Goal: Check status: Check status

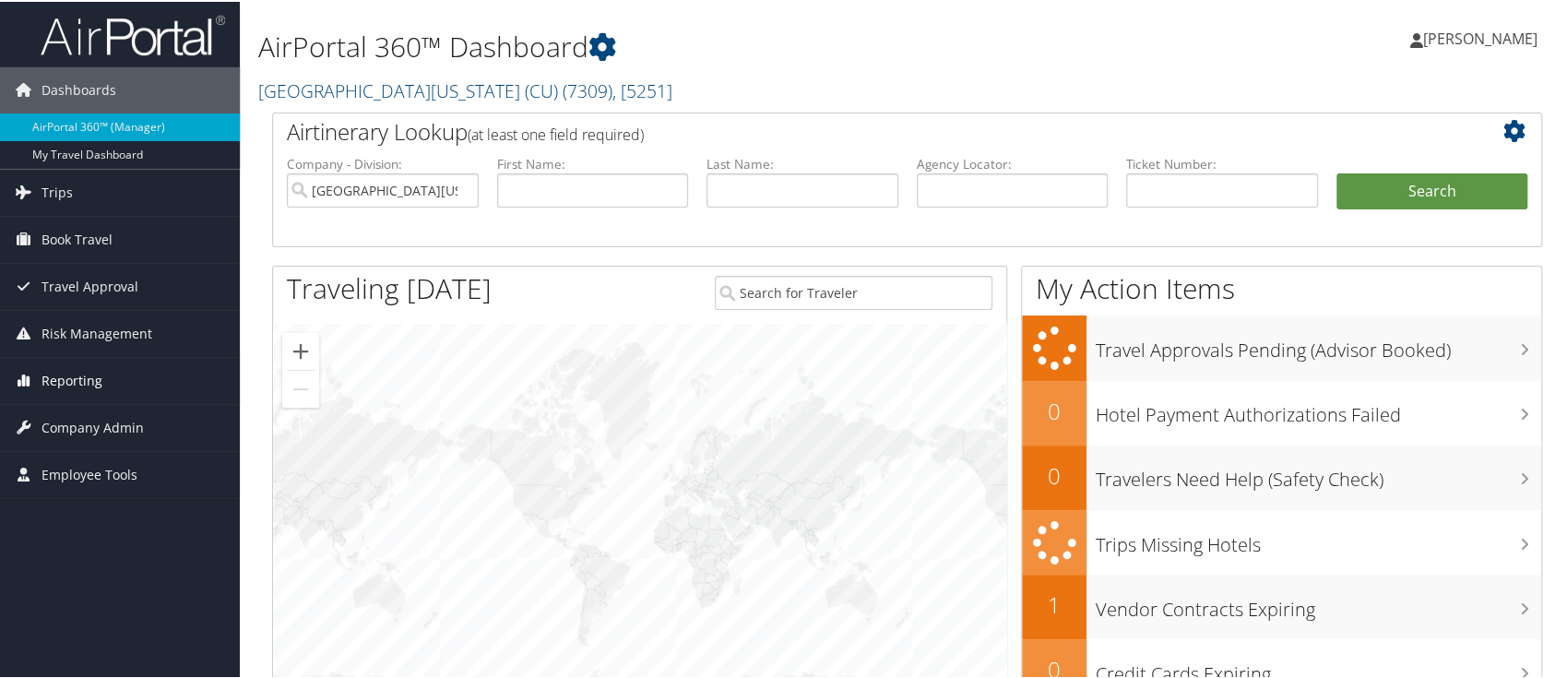
click at [92, 381] on span "Reporting" at bounding box center [72, 379] width 61 height 46
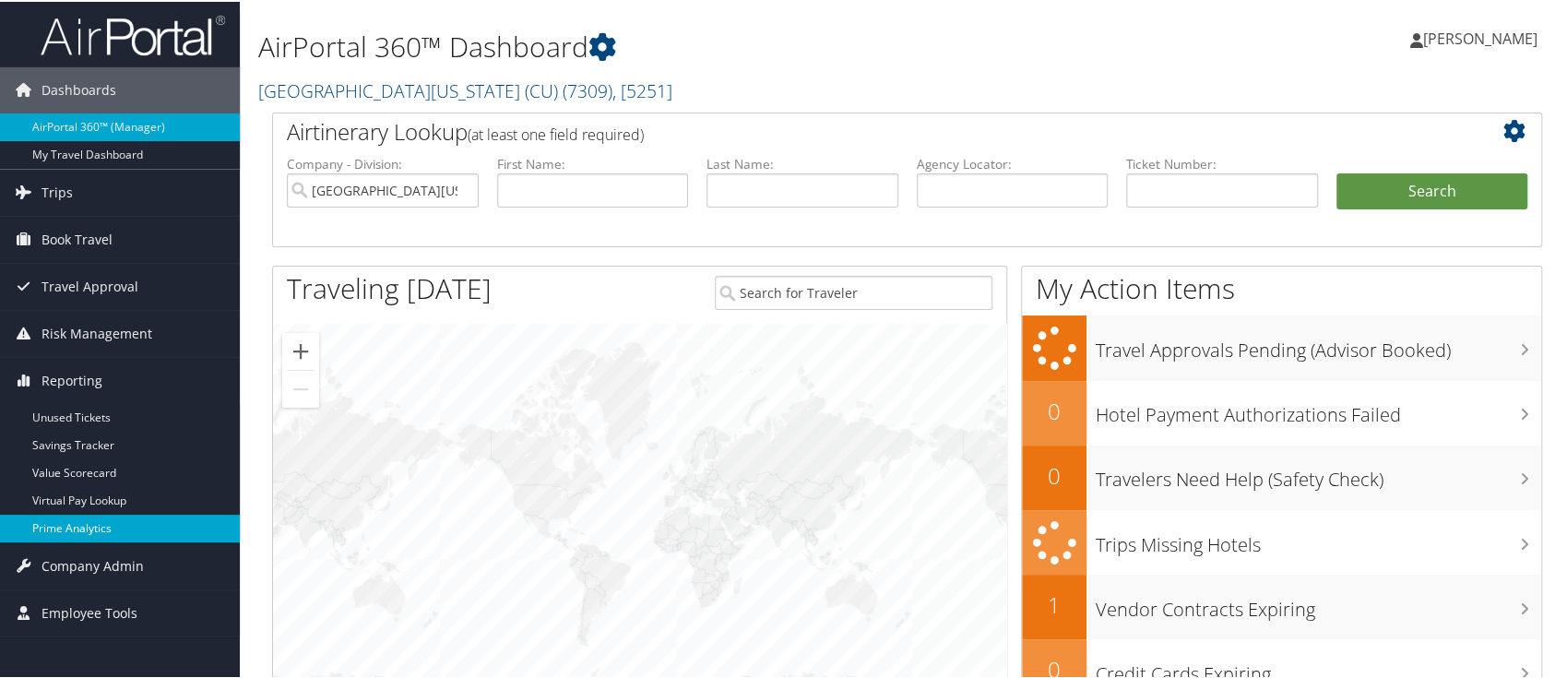
click at [97, 526] on link "Prime Analytics" at bounding box center [120, 527] width 240 height 28
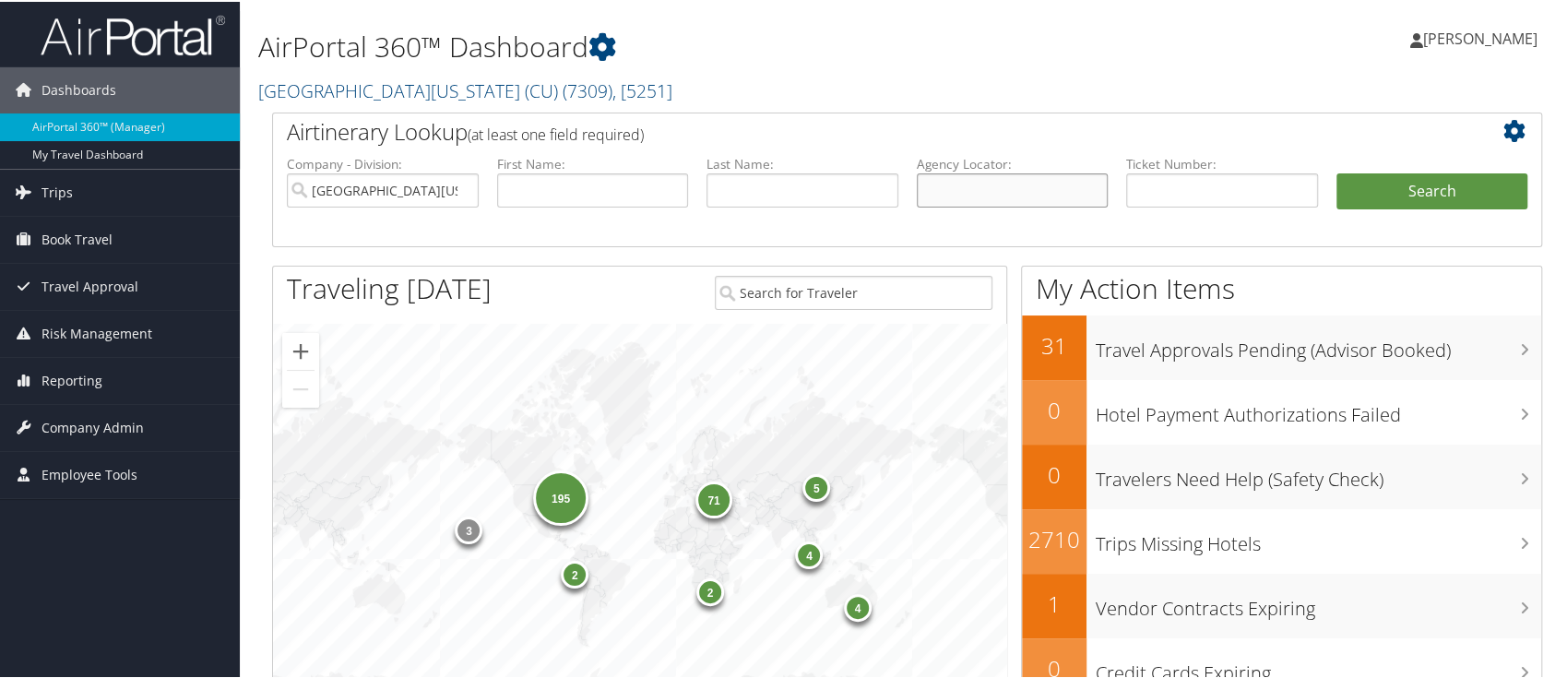
click at [1001, 184] on input "text" at bounding box center [1013, 189] width 192 height 34
paste input "CSC7CR"
type input "CSC7CR"
click at [1427, 197] on button "Search" at bounding box center [1433, 190] width 192 height 37
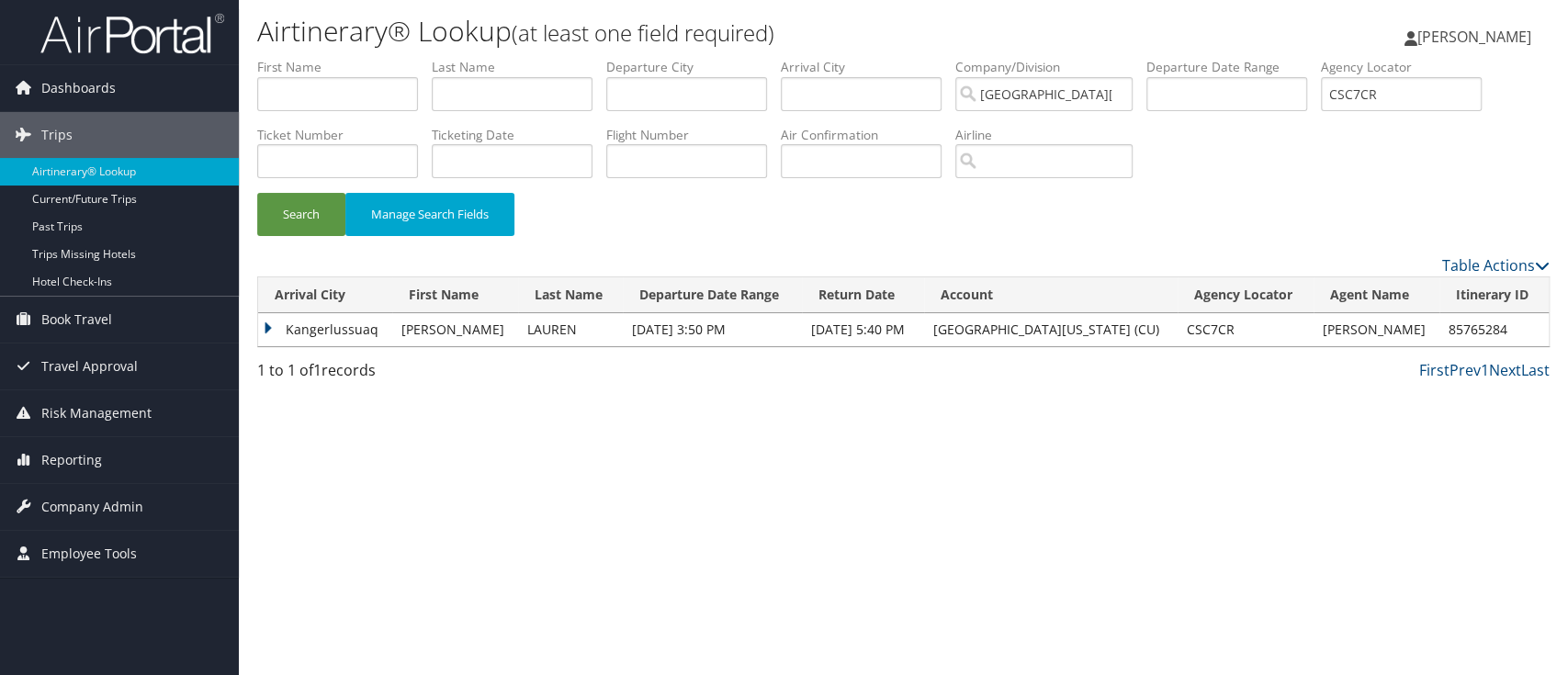
click at [262, 326] on td "Kangerlussuaq" at bounding box center [325, 330] width 134 height 33
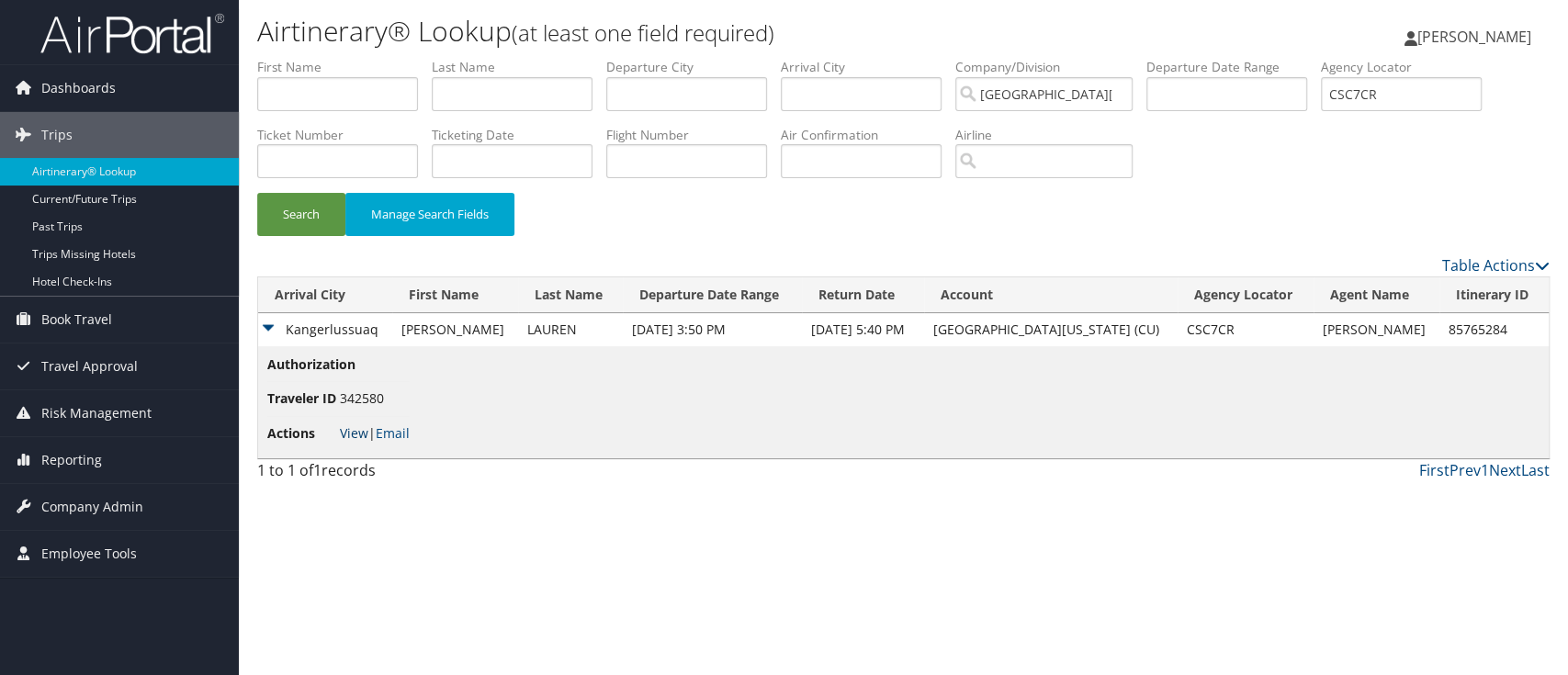
click at [357, 431] on link "View" at bounding box center [354, 433] width 29 height 18
drag, startPoint x: 1237, startPoint y: 100, endPoint x: 1199, endPoint y: 99, distance: 38.0
click at [1199, 58] on ul "First Name Last Name Departure City Arrival City Company/Division University of…" at bounding box center [904, 58] width 1293 height 0
paste input "PW7J"
click at [309, 210] on button "Search" at bounding box center [301, 214] width 89 height 43
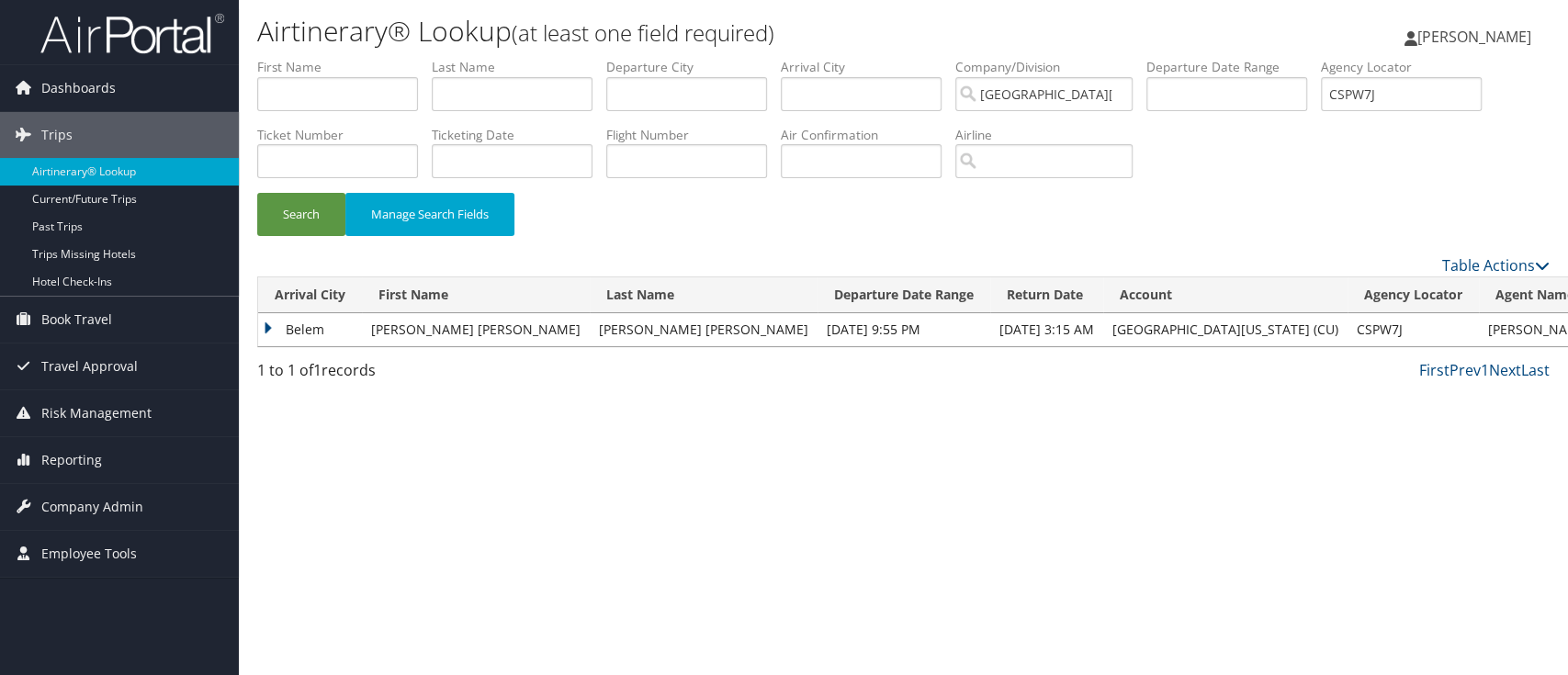
click at [272, 327] on td "Belem" at bounding box center [310, 330] width 104 height 33
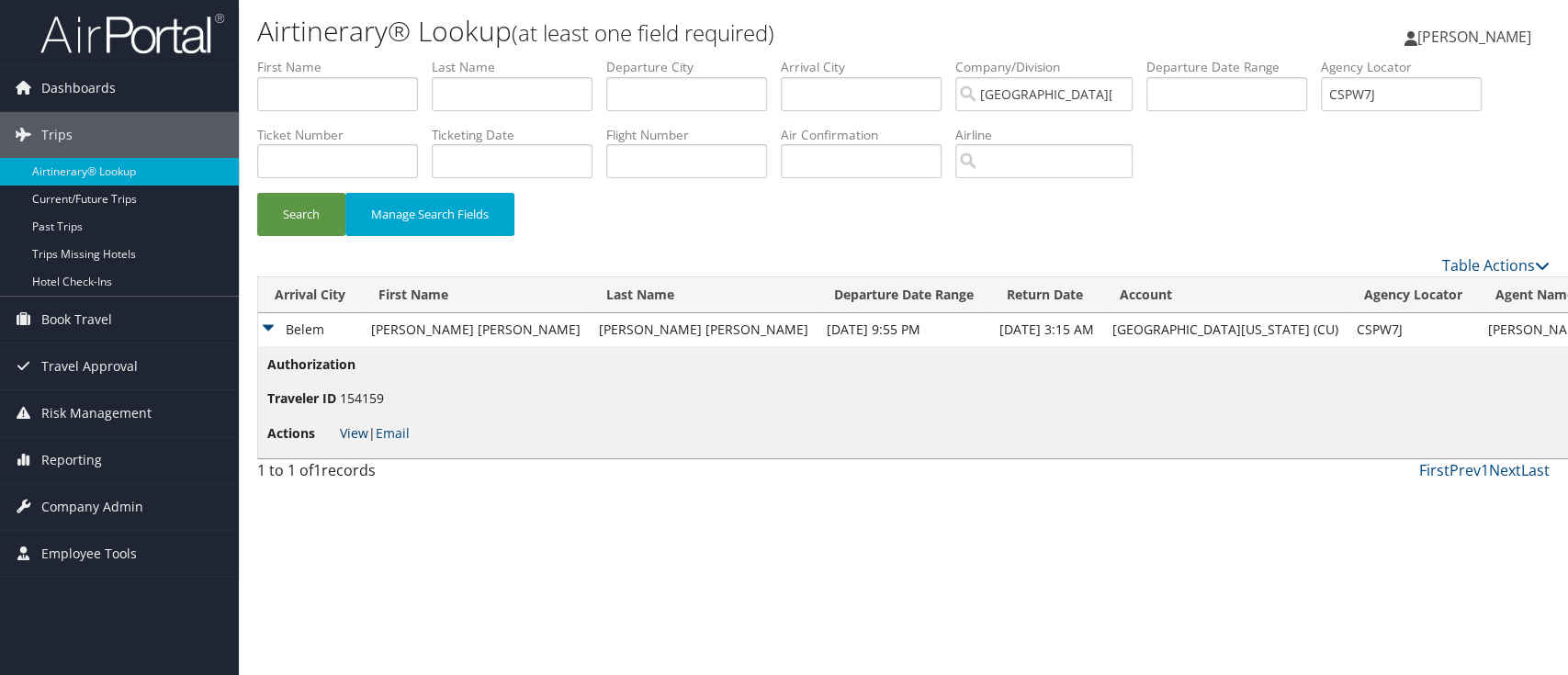
click at [360, 431] on link "View" at bounding box center [354, 433] width 29 height 18
drag, startPoint x: 1423, startPoint y: 79, endPoint x: 1206, endPoint y: 87, distance: 217.1
click at [1206, 58] on ul "First Name Last Name Departure City Arrival City Company/Division University of…" at bounding box center [904, 58] width 1293 height 0
paste input "D5NP74"
click at [313, 201] on button "Search" at bounding box center [301, 214] width 89 height 43
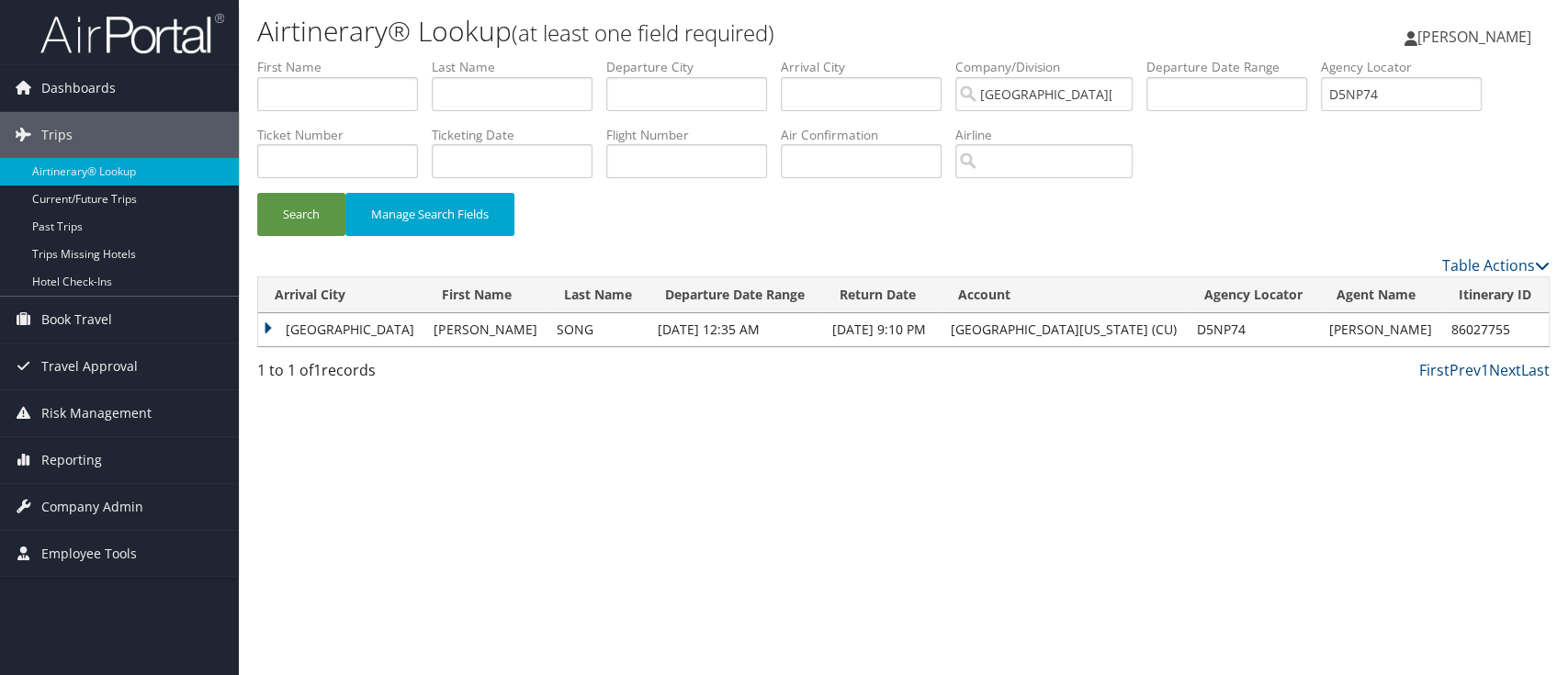
click at [266, 327] on td "Bangkok" at bounding box center [341, 330] width 166 height 33
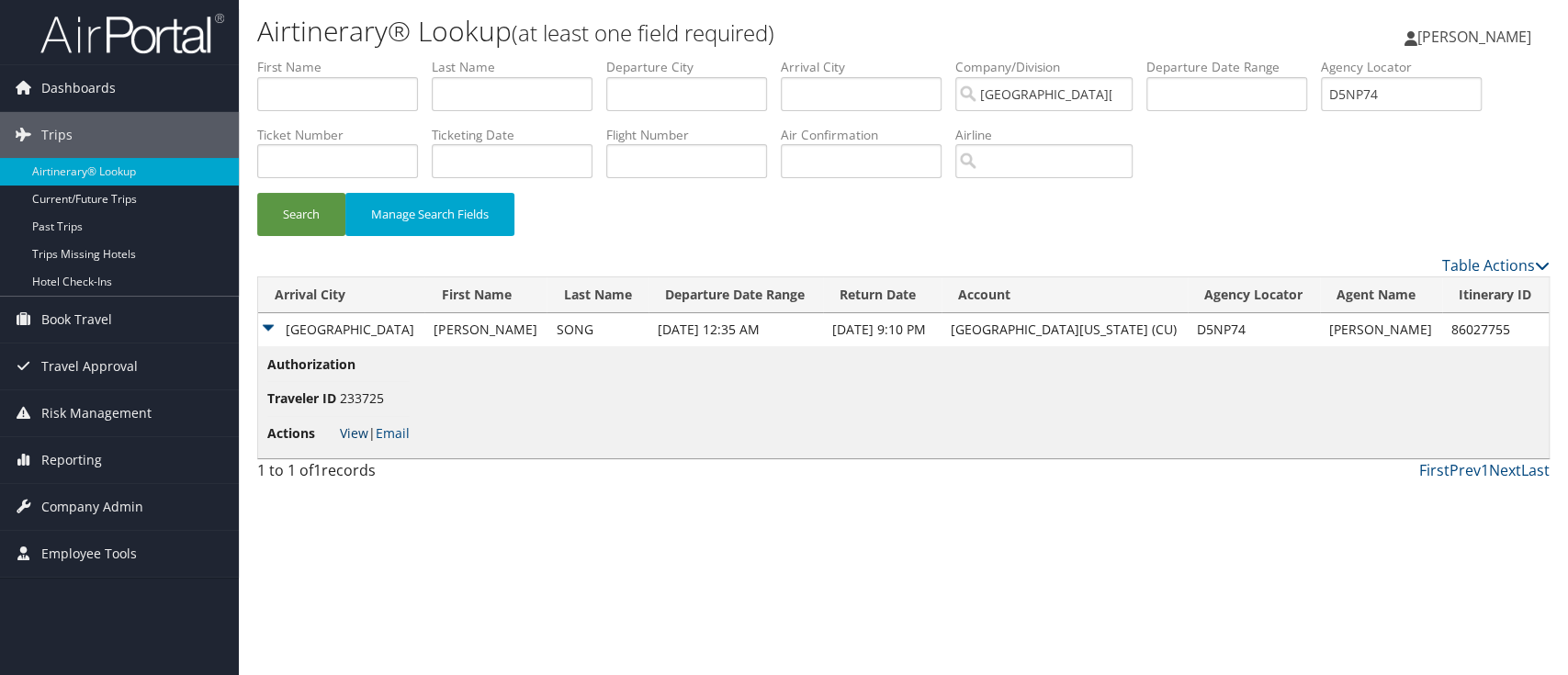
click at [359, 429] on link "View" at bounding box center [354, 433] width 29 height 18
drag, startPoint x: 1418, startPoint y: 89, endPoint x: 1323, endPoint y: 73, distance: 96.3
click at [1323, 58] on ul "First Name Last Name Departure City Arrival City Company/Division University of…" at bounding box center [904, 58] width 1293 height 0
paste input "MXP"
click at [310, 202] on button "Search" at bounding box center [301, 214] width 89 height 43
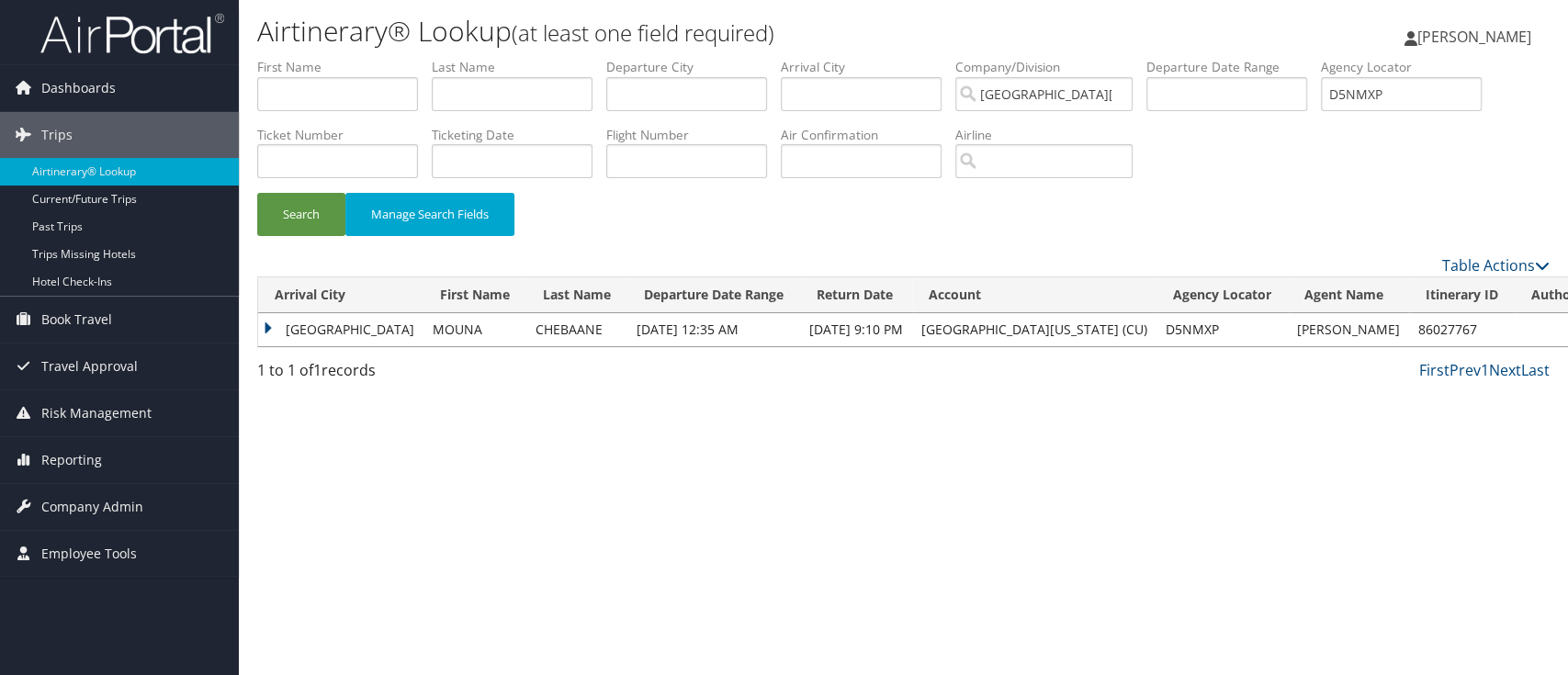
click at [268, 323] on td "Bangkok" at bounding box center [341, 330] width 165 height 33
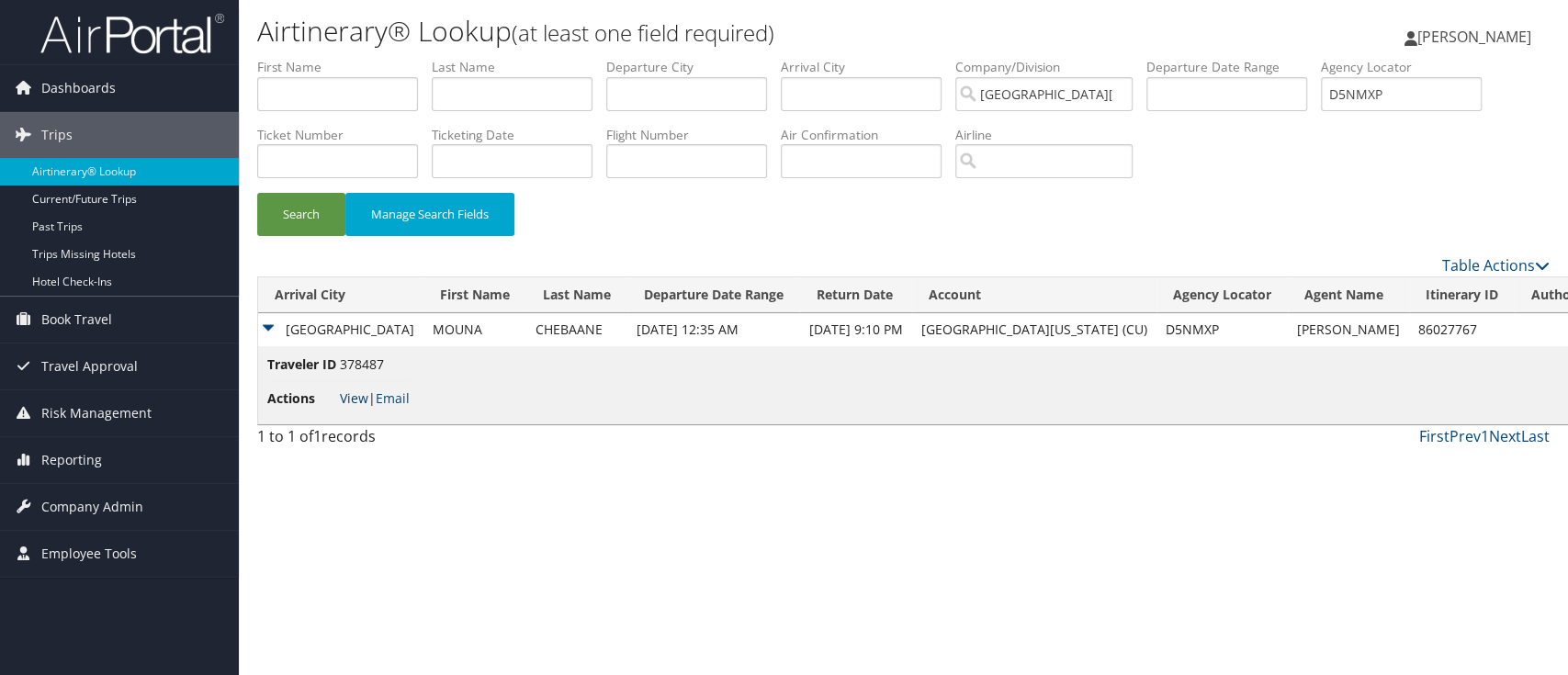
click at [354, 401] on link "View" at bounding box center [354, 398] width 29 height 18
drag, startPoint x: 1285, startPoint y: 70, endPoint x: 1202, endPoint y: 61, distance: 83.5
click at [1202, 58] on ul "First Name Last Name Departure City Arrival City Company/Division University of…" at bounding box center [904, 58] width 1293 height 0
paste input "CBS5M6"
click at [318, 224] on button "Search" at bounding box center [301, 214] width 89 height 43
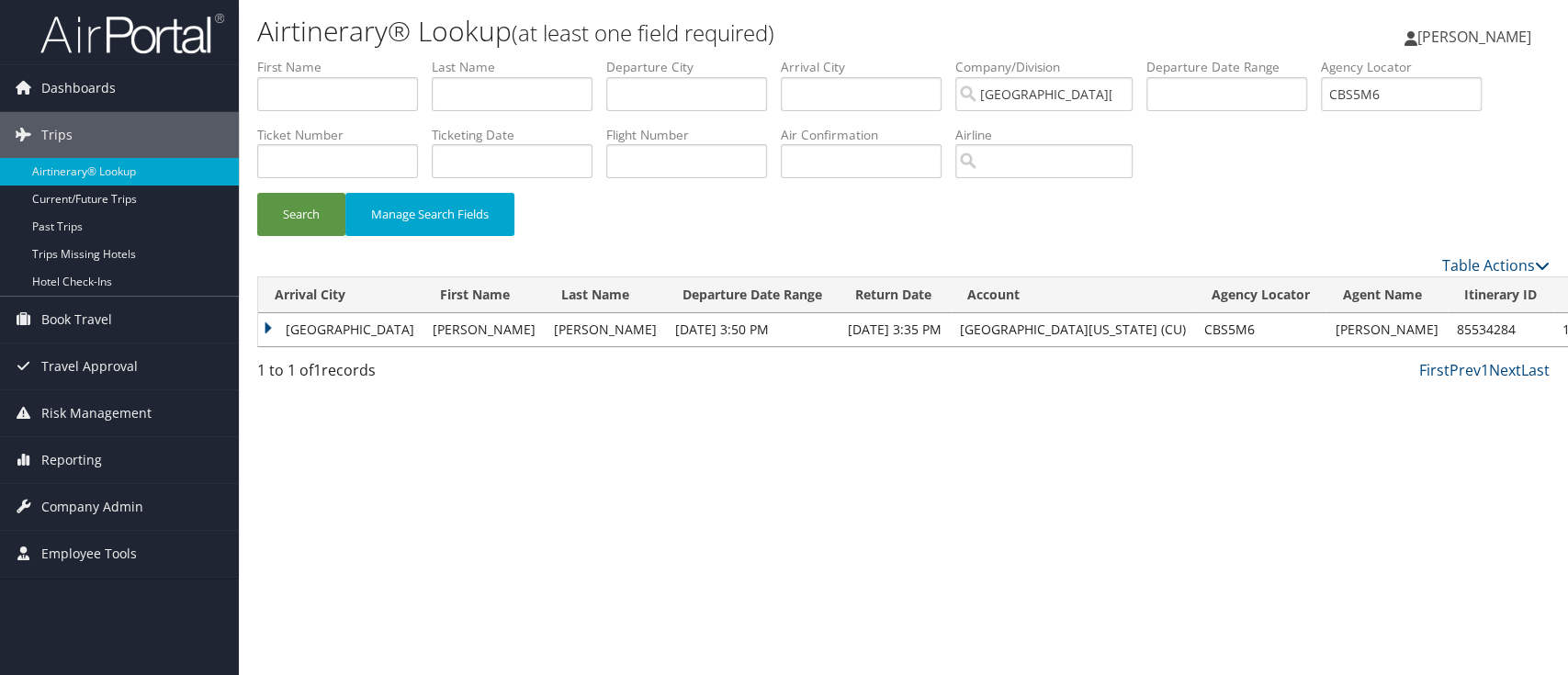
click at [271, 325] on td "Geneva" at bounding box center [341, 330] width 165 height 33
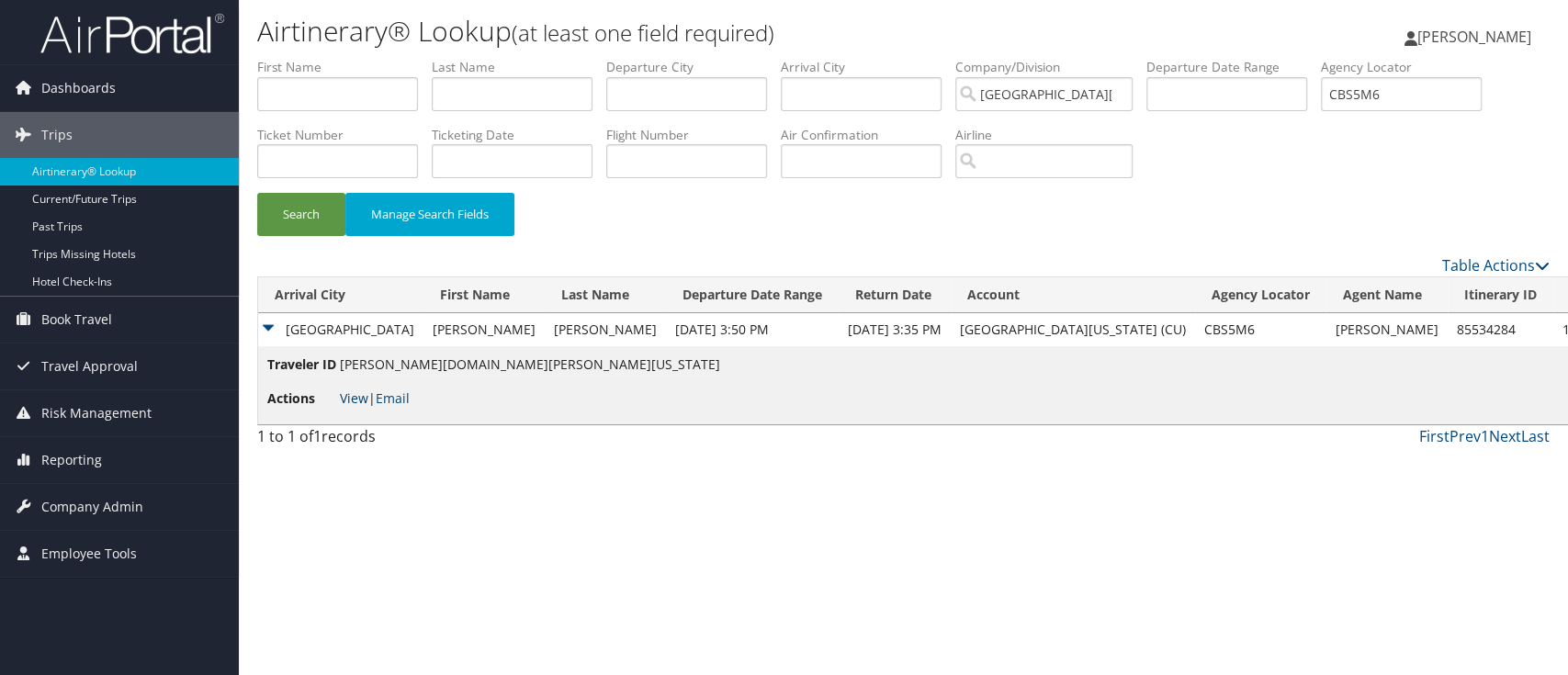
click at [365, 397] on link "View" at bounding box center [354, 398] width 29 height 18
drag, startPoint x: 1418, startPoint y: 105, endPoint x: 1259, endPoint y: 77, distance: 161.4
click at [1259, 58] on ul "First Name Last Name Departure City Arrival City Company/Division University of…" at bounding box center [904, 58] width 1293 height 0
paste input "D385W8"
click at [304, 209] on button "Search" at bounding box center [301, 214] width 89 height 43
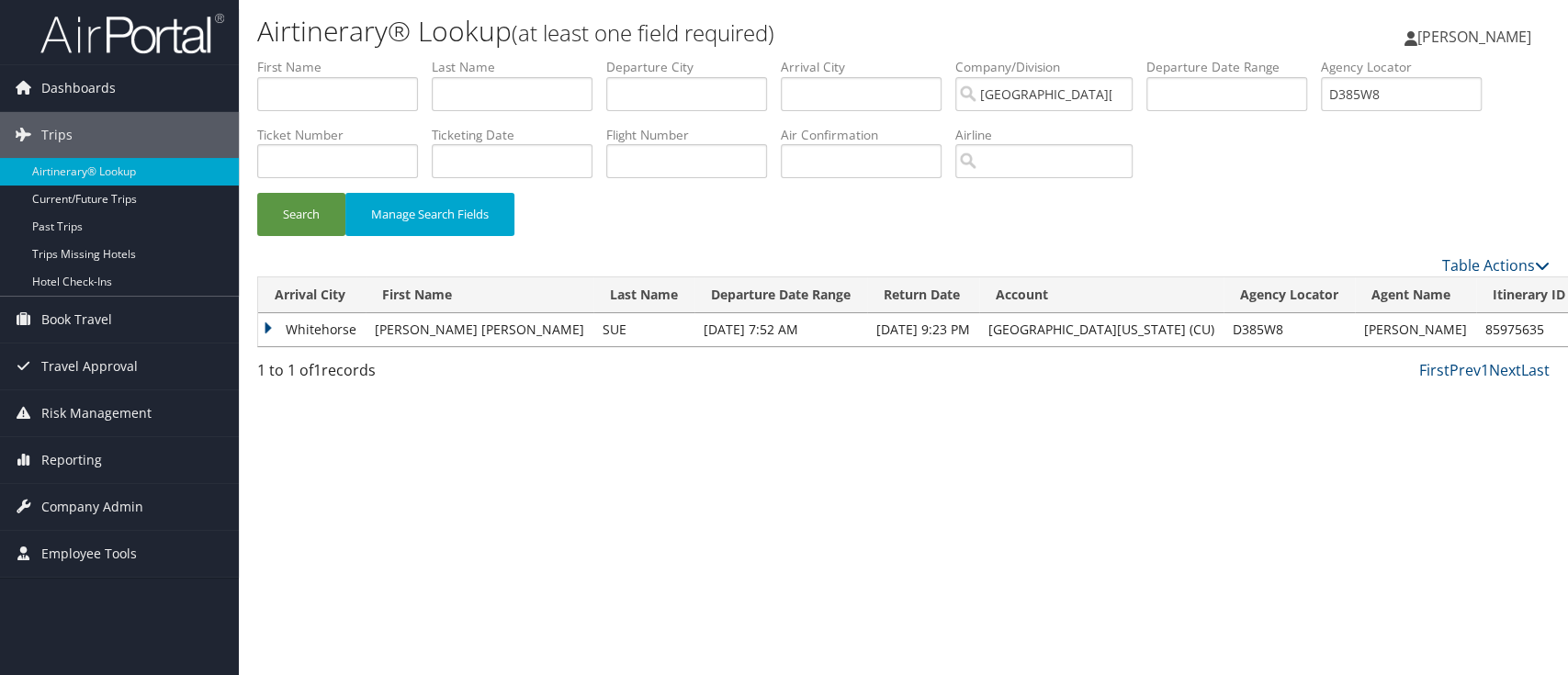
click at [266, 330] on td "Whitehorse" at bounding box center [312, 330] width 108 height 33
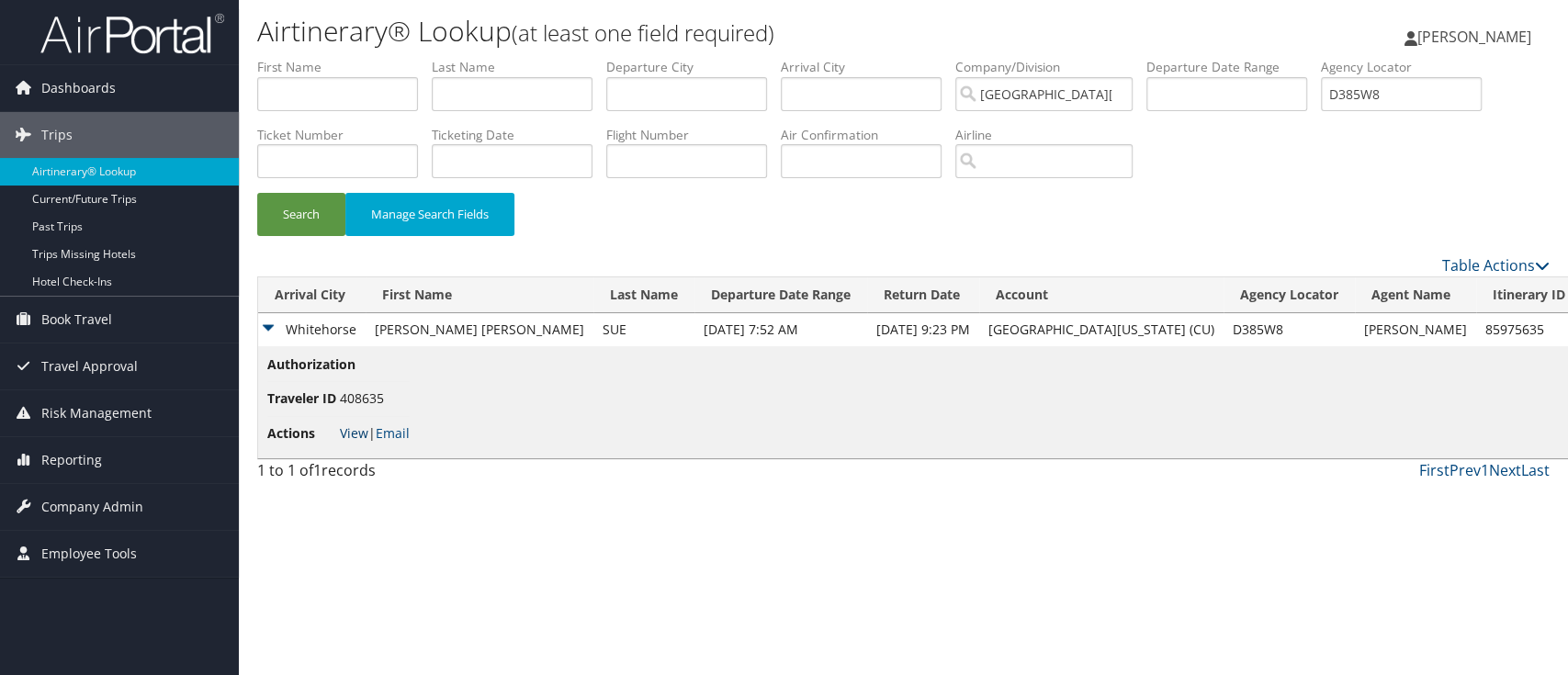
click at [361, 430] on link "View" at bounding box center [354, 433] width 29 height 18
drag, startPoint x: 1415, startPoint y: 90, endPoint x: 1236, endPoint y: 102, distance: 179.4
click at [1237, 58] on ul "First Name Last Name Departure City Arrival City Company/Division University of…" at bounding box center [904, 58] width 1293 height 0
paste input "CSPW7J"
click at [296, 216] on button "Search" at bounding box center [301, 214] width 89 height 43
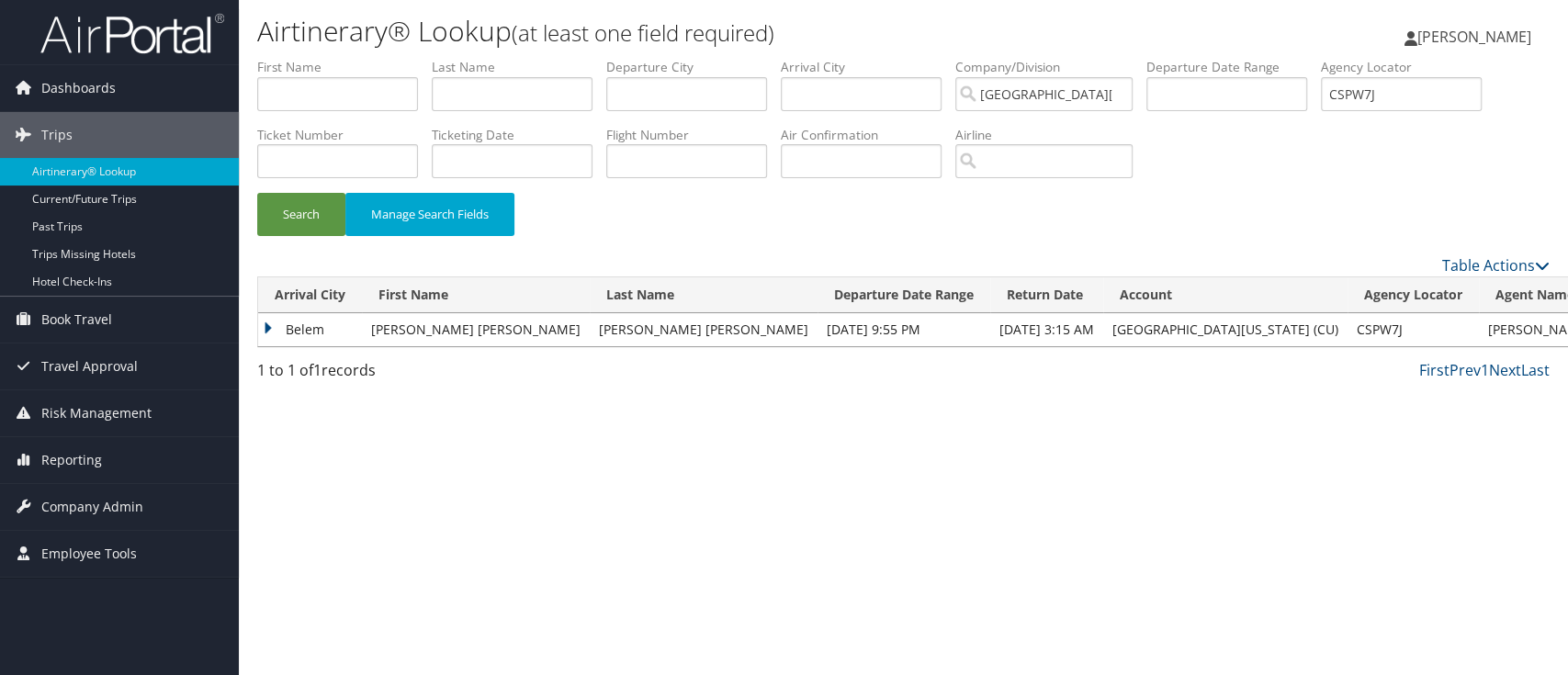
click at [272, 327] on td "Belem" at bounding box center [310, 330] width 104 height 33
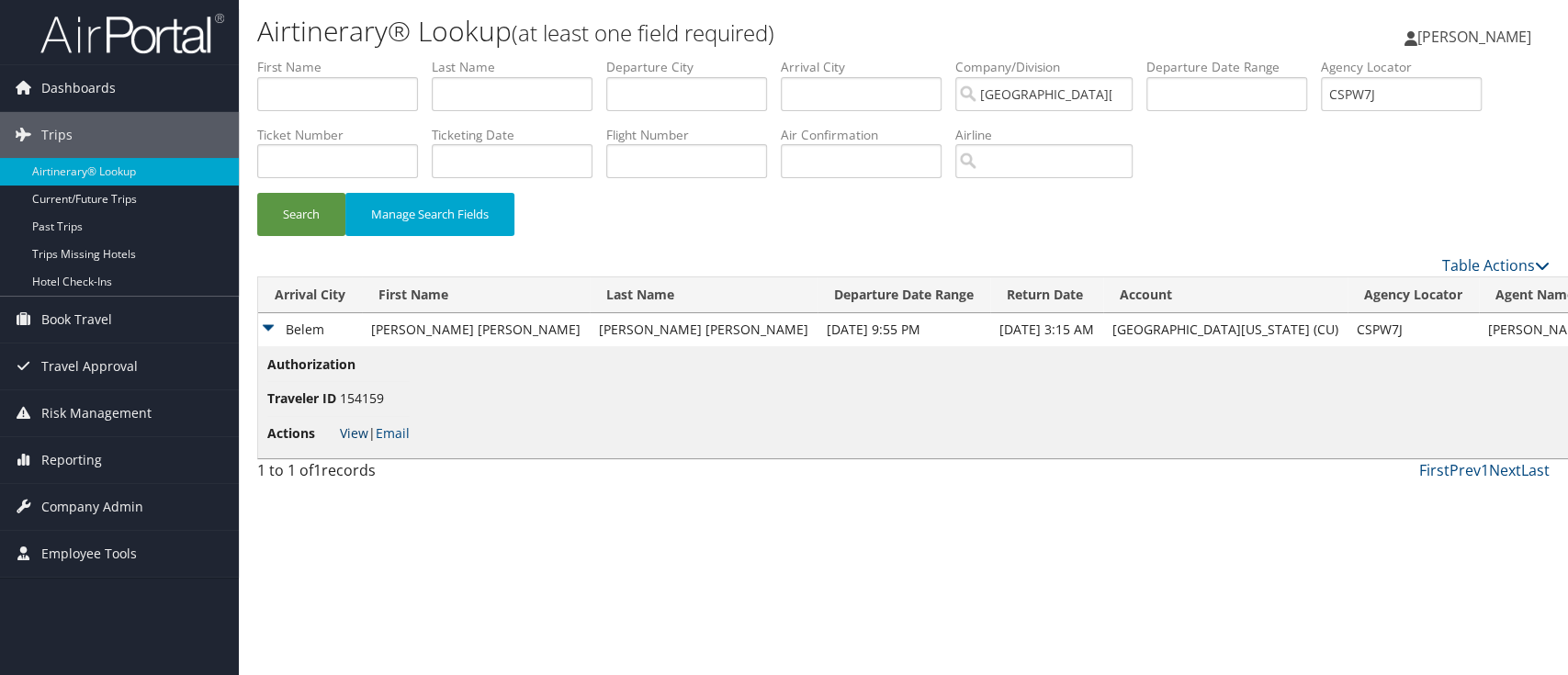
click at [370, 428] on span "View | Email" at bounding box center [375, 433] width 70 height 18
click at [367, 432] on link "View" at bounding box center [354, 433] width 29 height 18
drag, startPoint x: 1414, startPoint y: 110, endPoint x: 1249, endPoint y: 105, distance: 165.1
click at [1286, 58] on ul "First Name Last Name Departure City Arrival City Company/Division University of…" at bounding box center [904, 58] width 1293 height 0
paste input "C7CR"
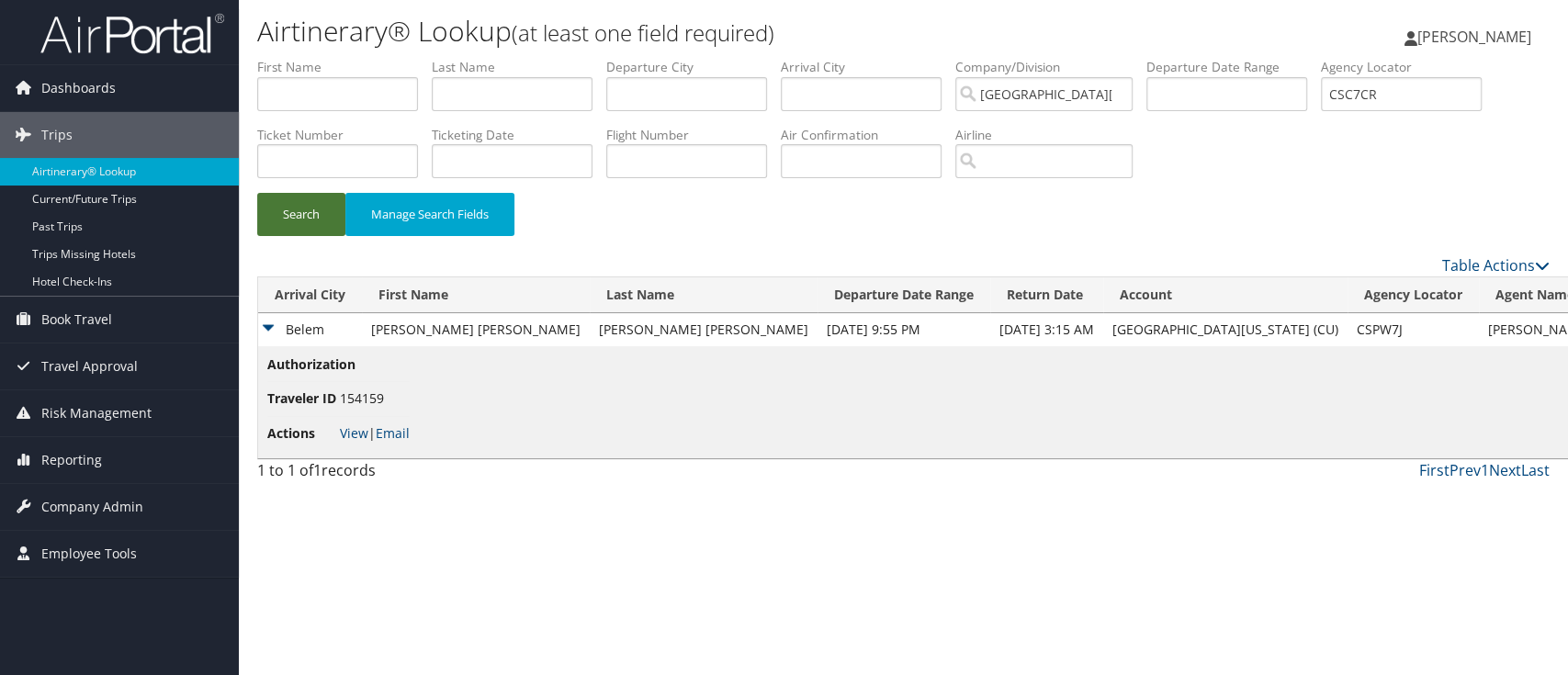
click at [309, 219] on button "Search" at bounding box center [301, 214] width 89 height 43
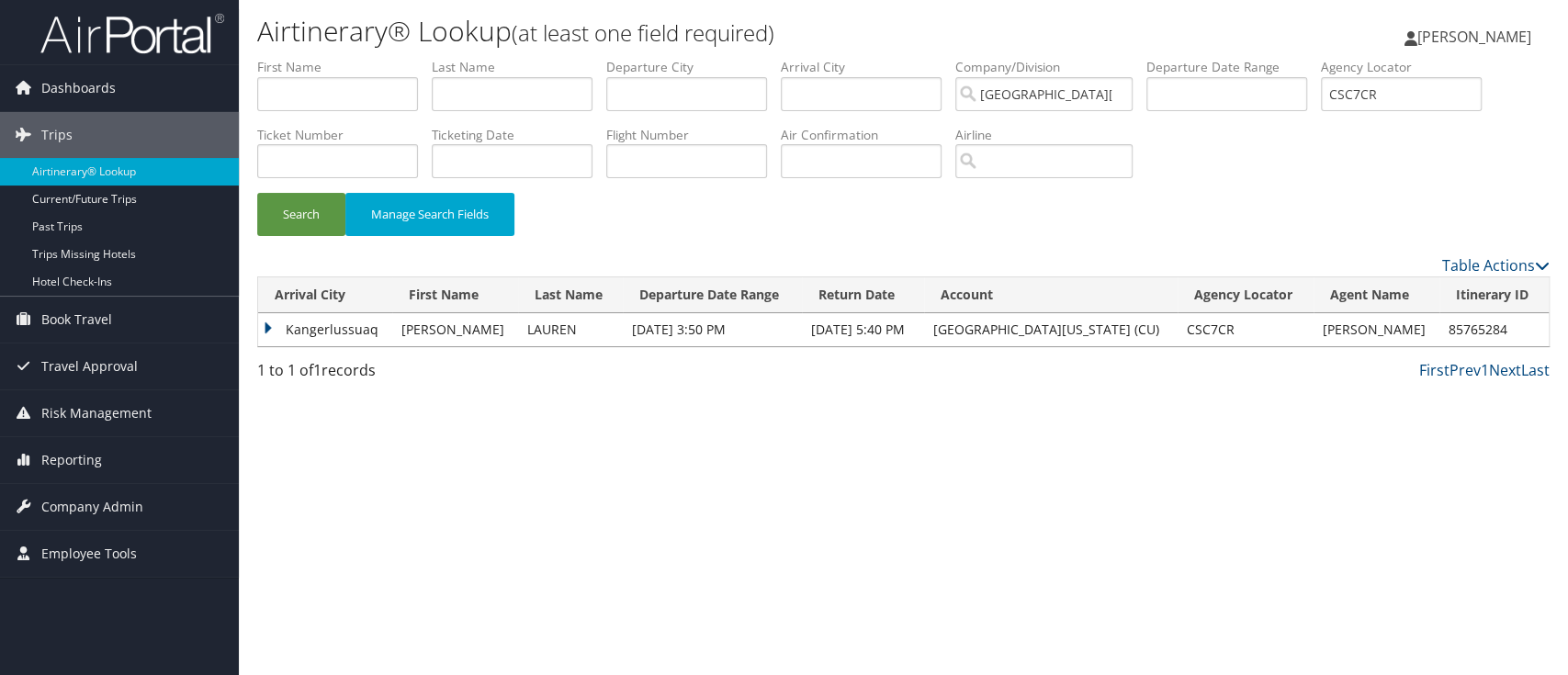
click at [278, 326] on td "Kangerlussuaq" at bounding box center [325, 330] width 134 height 33
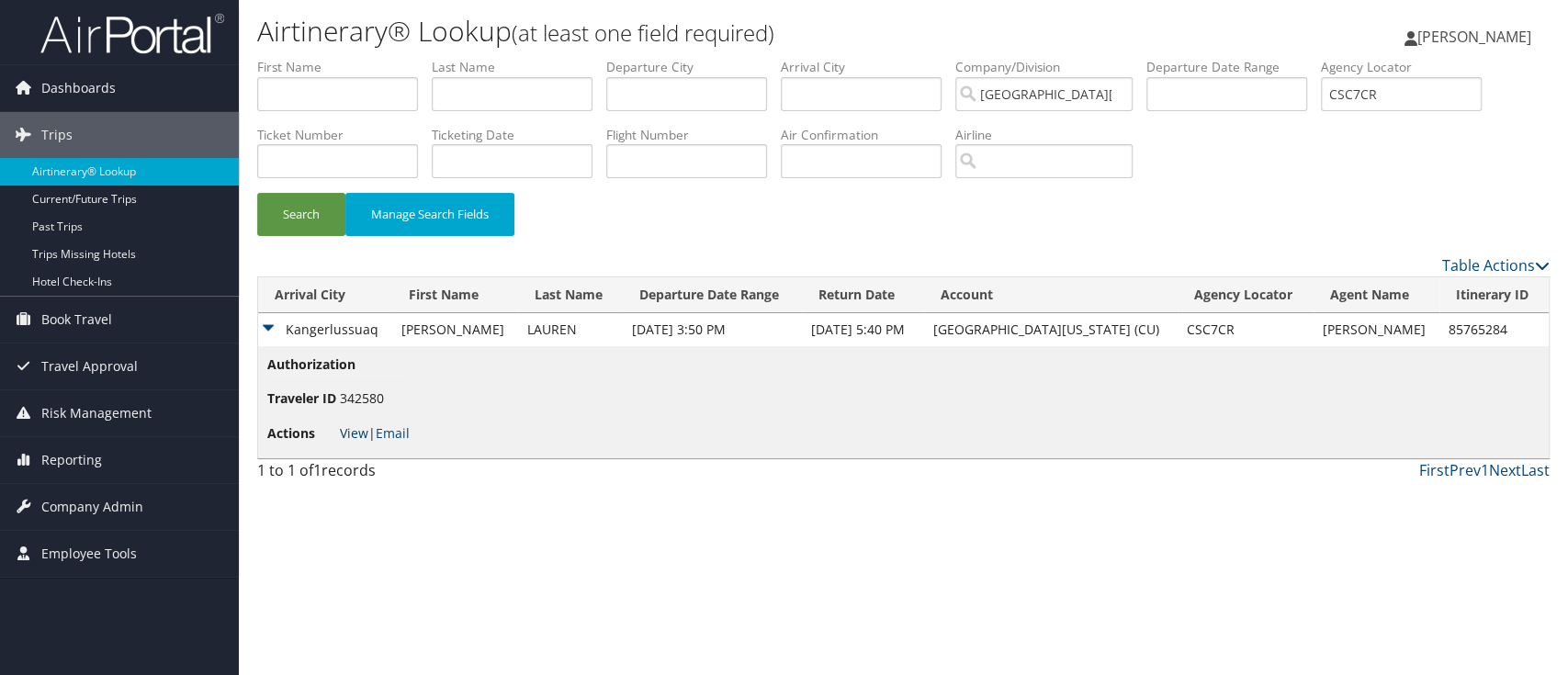
click at [349, 426] on link "View" at bounding box center [354, 433] width 29 height 18
drag, startPoint x: 1365, startPoint y: 98, endPoint x: 1301, endPoint y: 98, distance: 64.0
click at [1301, 58] on ul "First Name Last Name Departure City Arrival City Company/Division University of…" at bounding box center [904, 58] width 1293 height 0
paste input "BJQVTY"
click at [314, 209] on button "Search" at bounding box center [301, 214] width 89 height 43
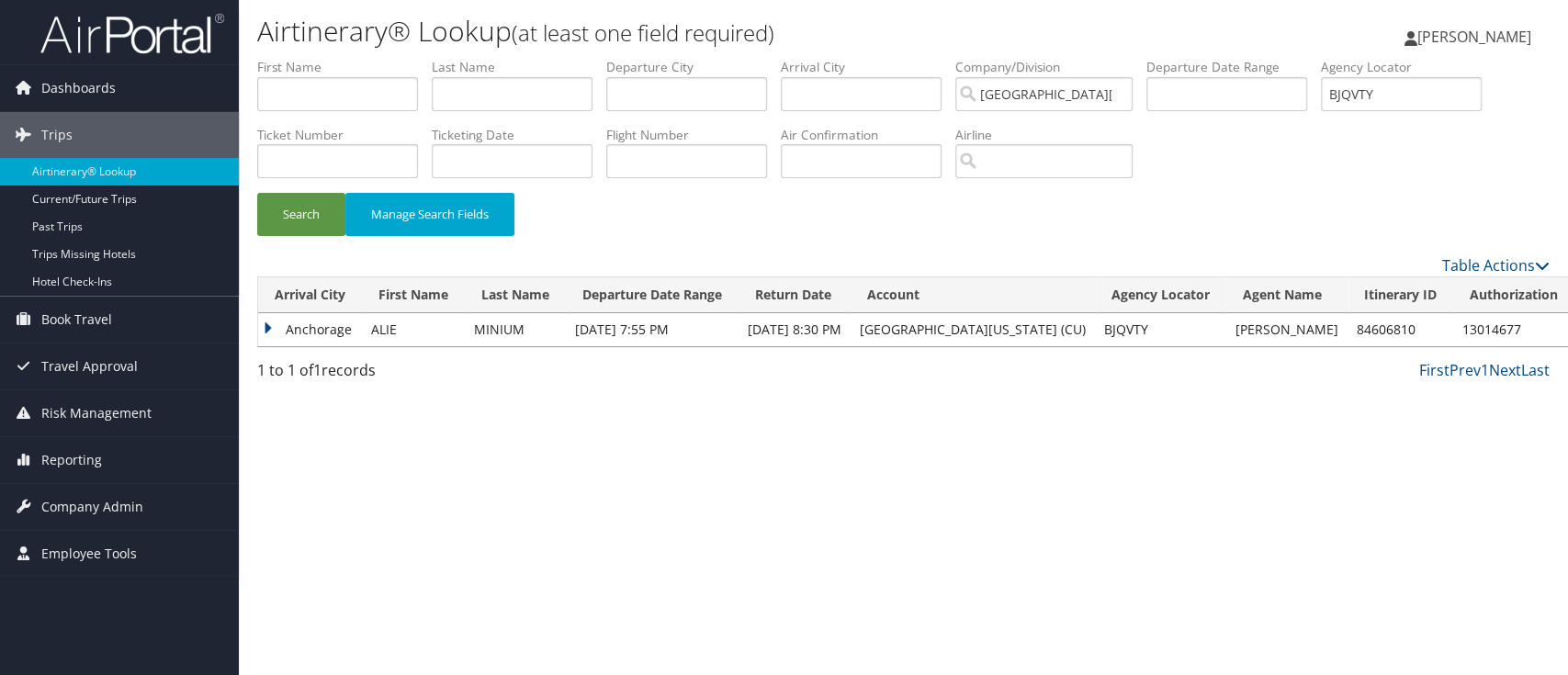
click at [269, 327] on td "Anchorage" at bounding box center [310, 330] width 104 height 33
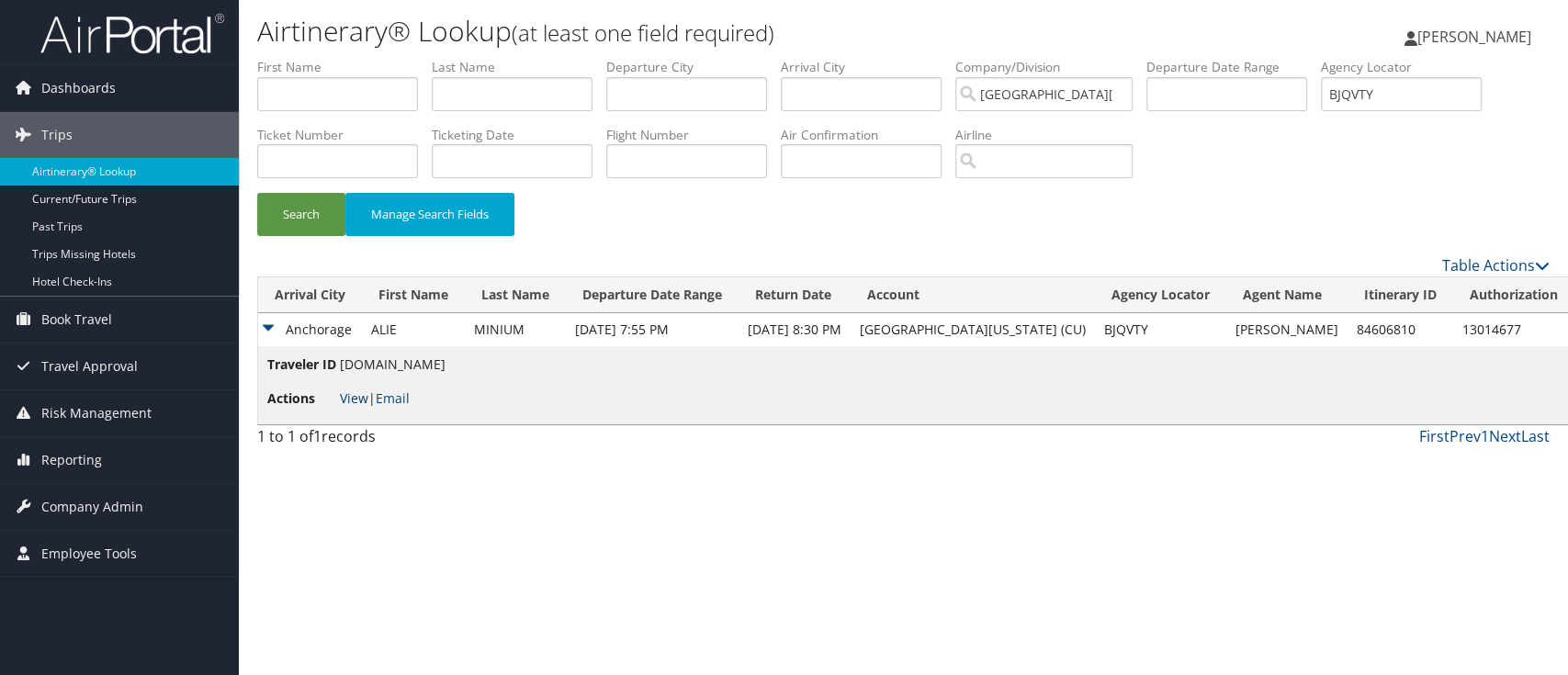
click at [364, 396] on link "View" at bounding box center [354, 398] width 29 height 18
click at [1269, 58] on ul "First Name Last Name Departure City Arrival City Company/Division University of…" at bounding box center [904, 58] width 1293 height 0
drag, startPoint x: 1434, startPoint y: 99, endPoint x: 1272, endPoint y: 108, distance: 162.2
click at [1272, 58] on ul "First Name Last Name Departure City Arrival City Company/Division University of…" at bounding box center [904, 58] width 1293 height 0
click at [358, 397] on link "View" at bounding box center [354, 398] width 29 height 18
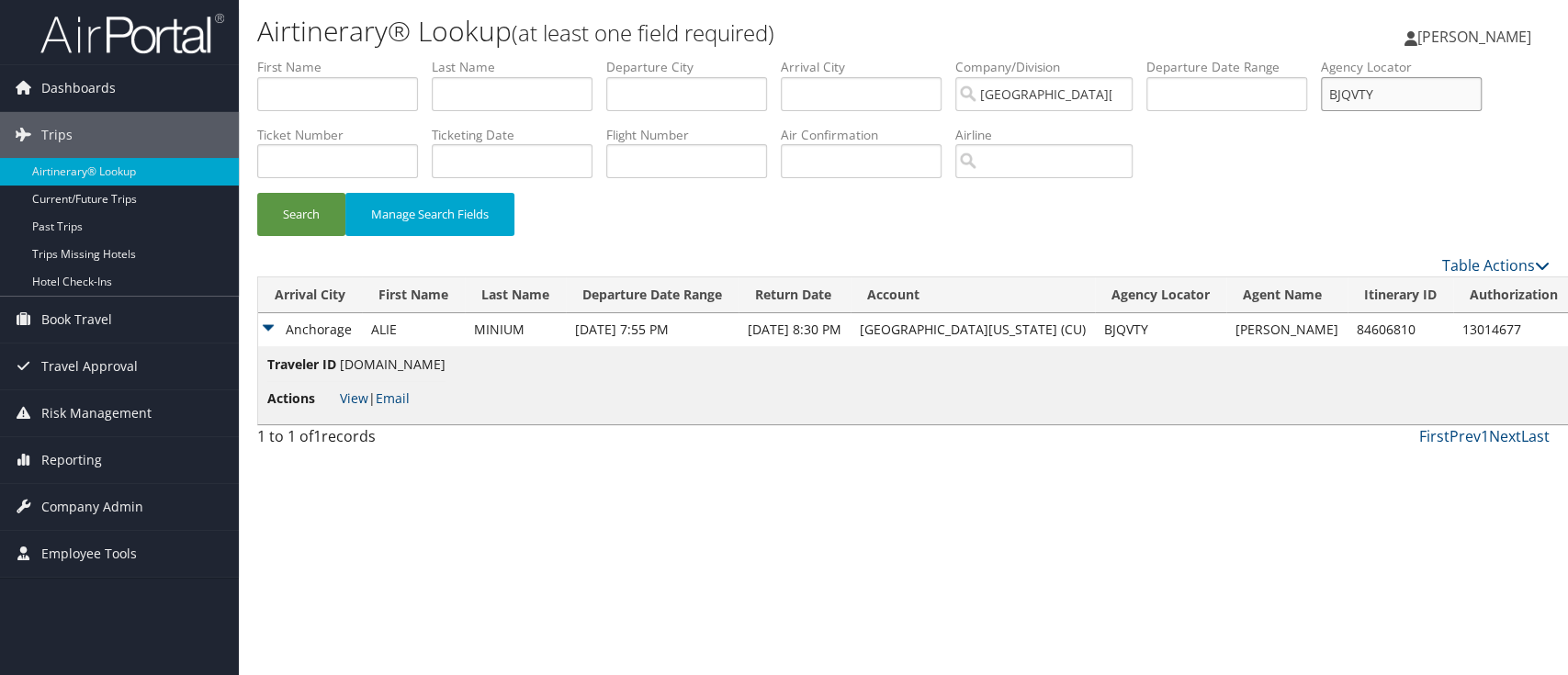
drag, startPoint x: 1419, startPoint y: 86, endPoint x: 1219, endPoint y: 101, distance: 200.6
click at [1228, 58] on ul "First Name Last Name Departure City Arrival City Company/Division University of…" at bounding box center [904, 58] width 1293 height 0
paste input "C4JK7P"
click at [302, 212] on button "Search" at bounding box center [301, 214] width 89 height 43
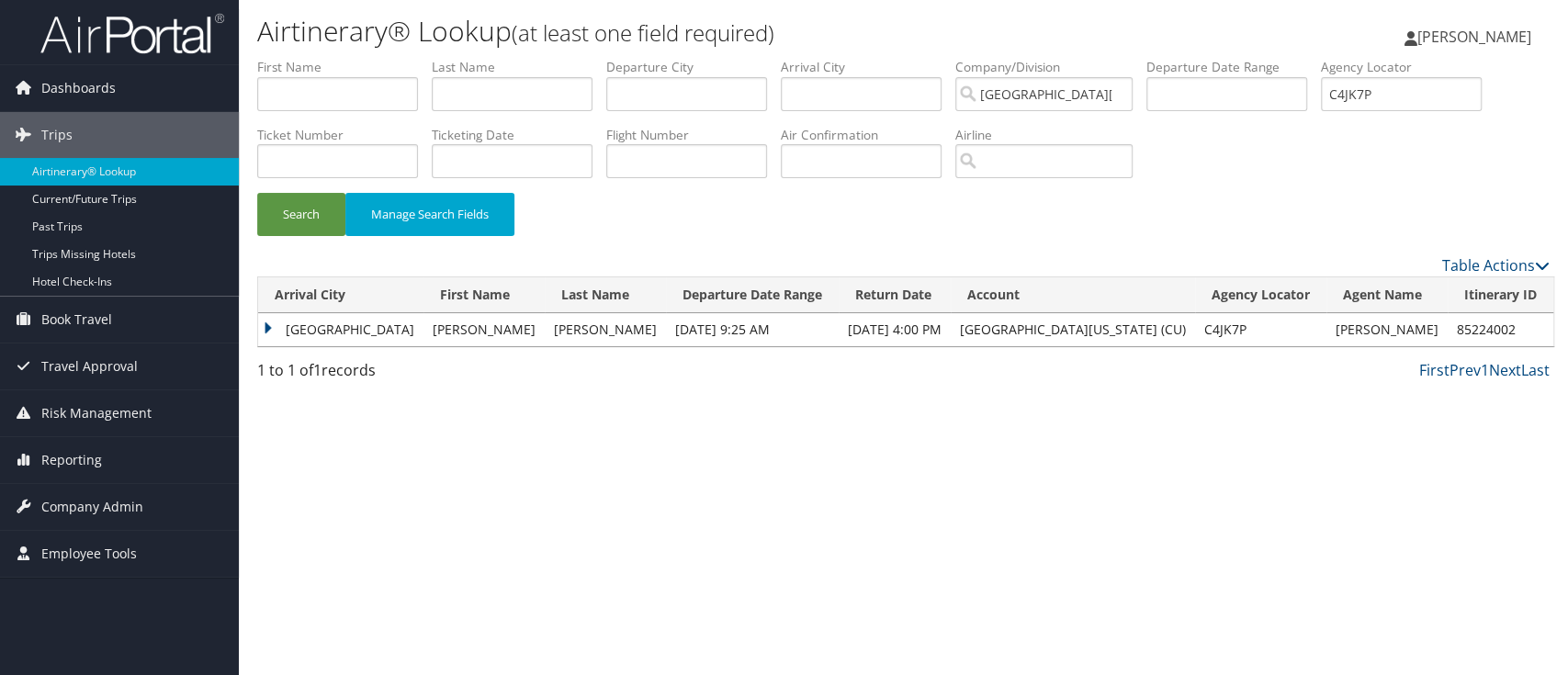
click at [266, 322] on td "Dar Es Salaam" at bounding box center [341, 330] width 165 height 33
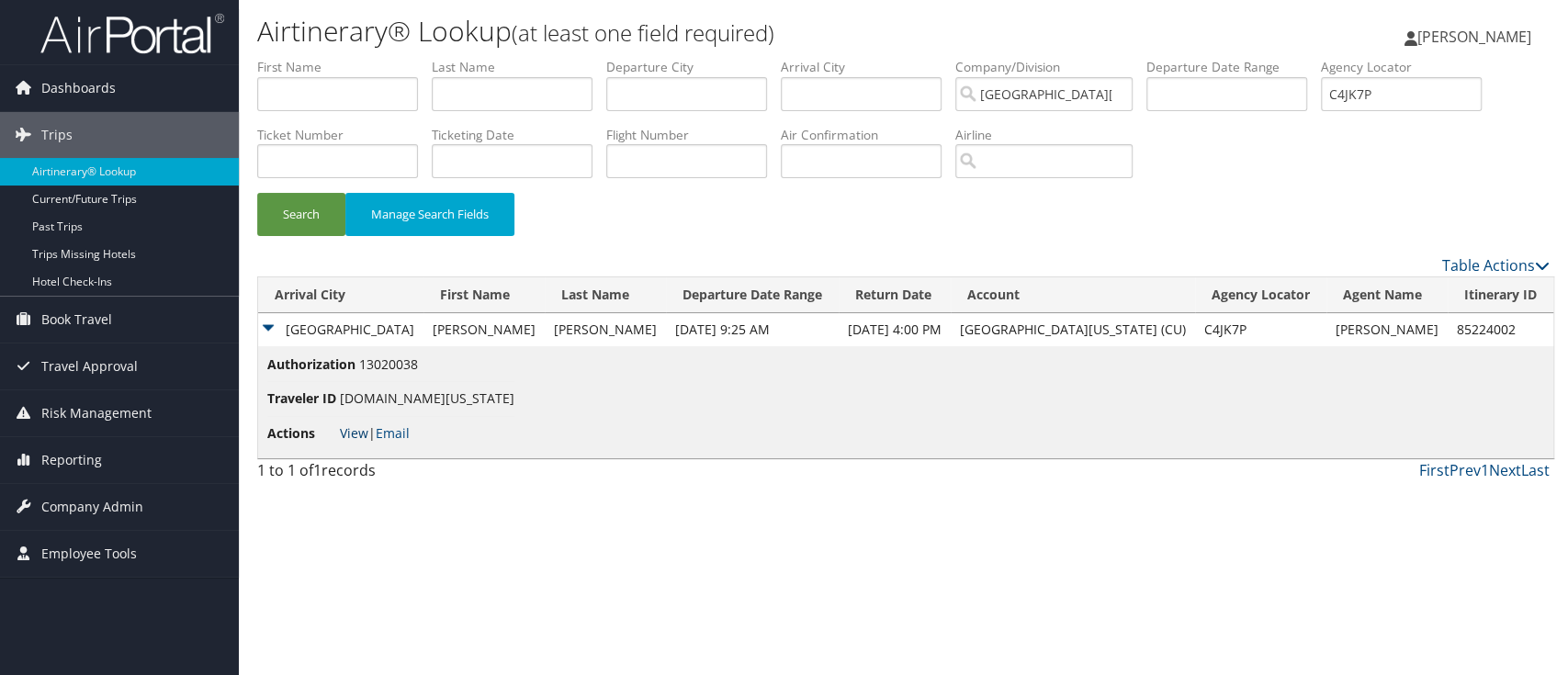
click at [367, 433] on link "View" at bounding box center [354, 433] width 29 height 18
drag, startPoint x: 1410, startPoint y: 98, endPoint x: 1303, endPoint y: 97, distance: 107.0
click at [1303, 58] on ul "First Name Last Name Departure City Arrival City Company/Division University of…" at bounding box center [904, 58] width 1293 height 0
paste input "B7S92Z"
click at [314, 207] on button "Search" at bounding box center [301, 214] width 89 height 43
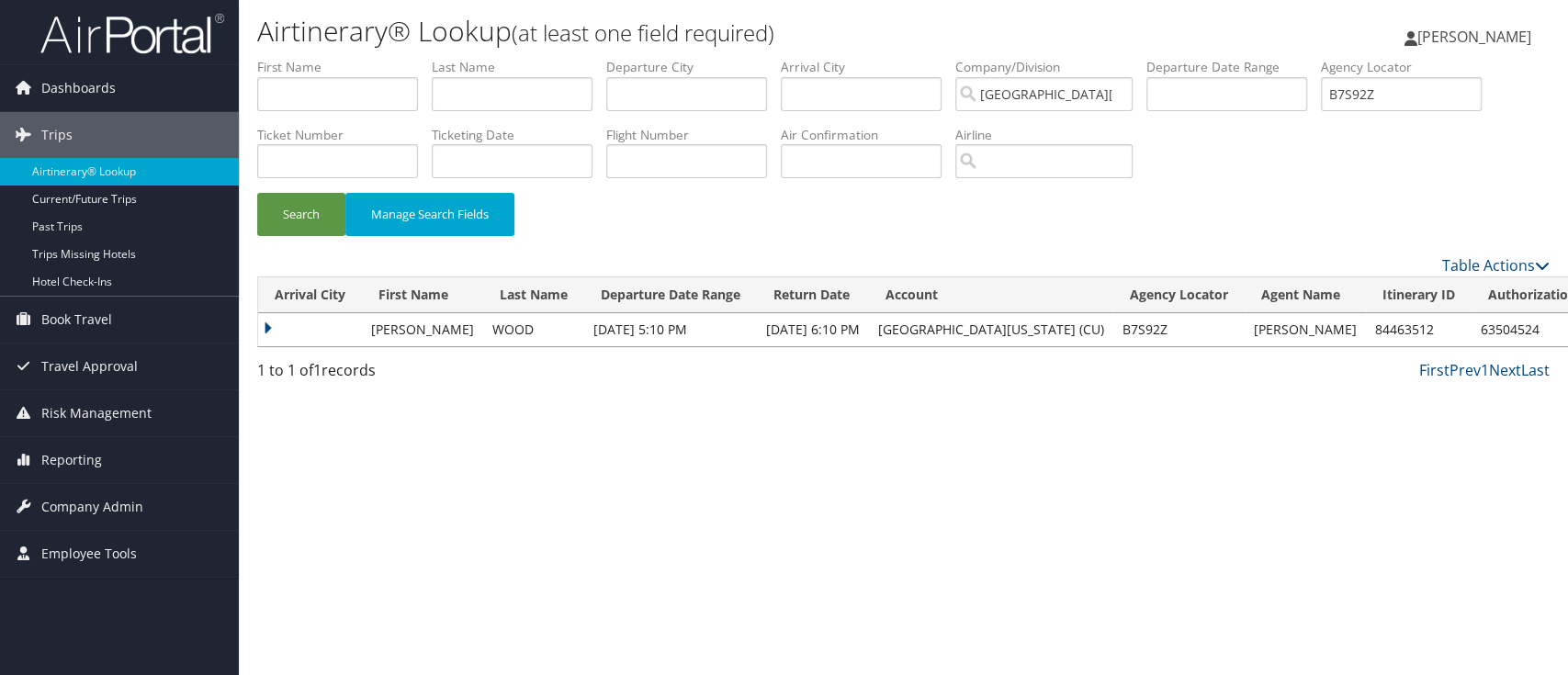
click at [272, 326] on td at bounding box center [310, 330] width 104 height 33
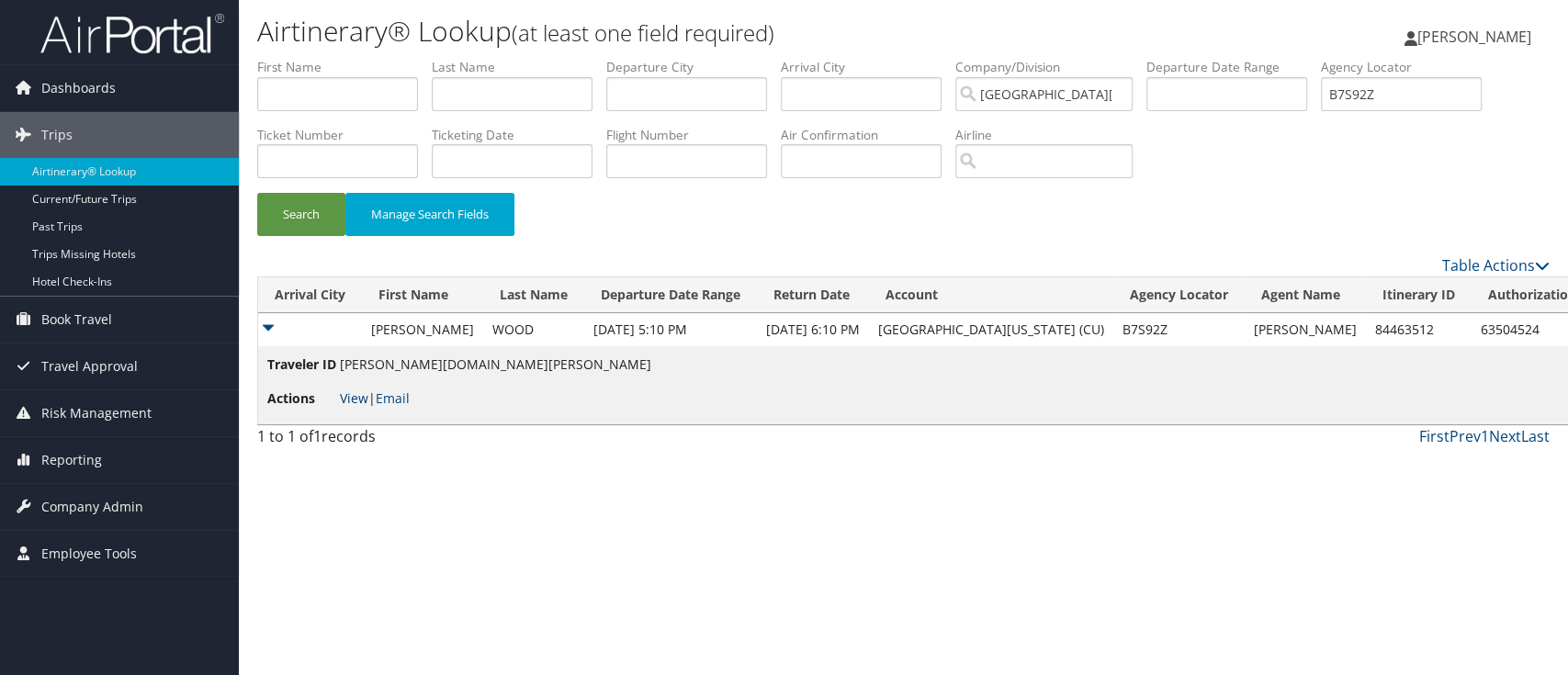
click at [350, 399] on link "View" at bounding box center [354, 398] width 29 height 18
drag, startPoint x: 1367, startPoint y: 101, endPoint x: 1250, endPoint y: 101, distance: 117.0
click at [1255, 58] on ul "First Name Last Name Departure City Arrival City Company/Division University of…" at bounding box center [904, 58] width 1293 height 0
paste input "D6ZGVG"
type input "D6ZGVG"
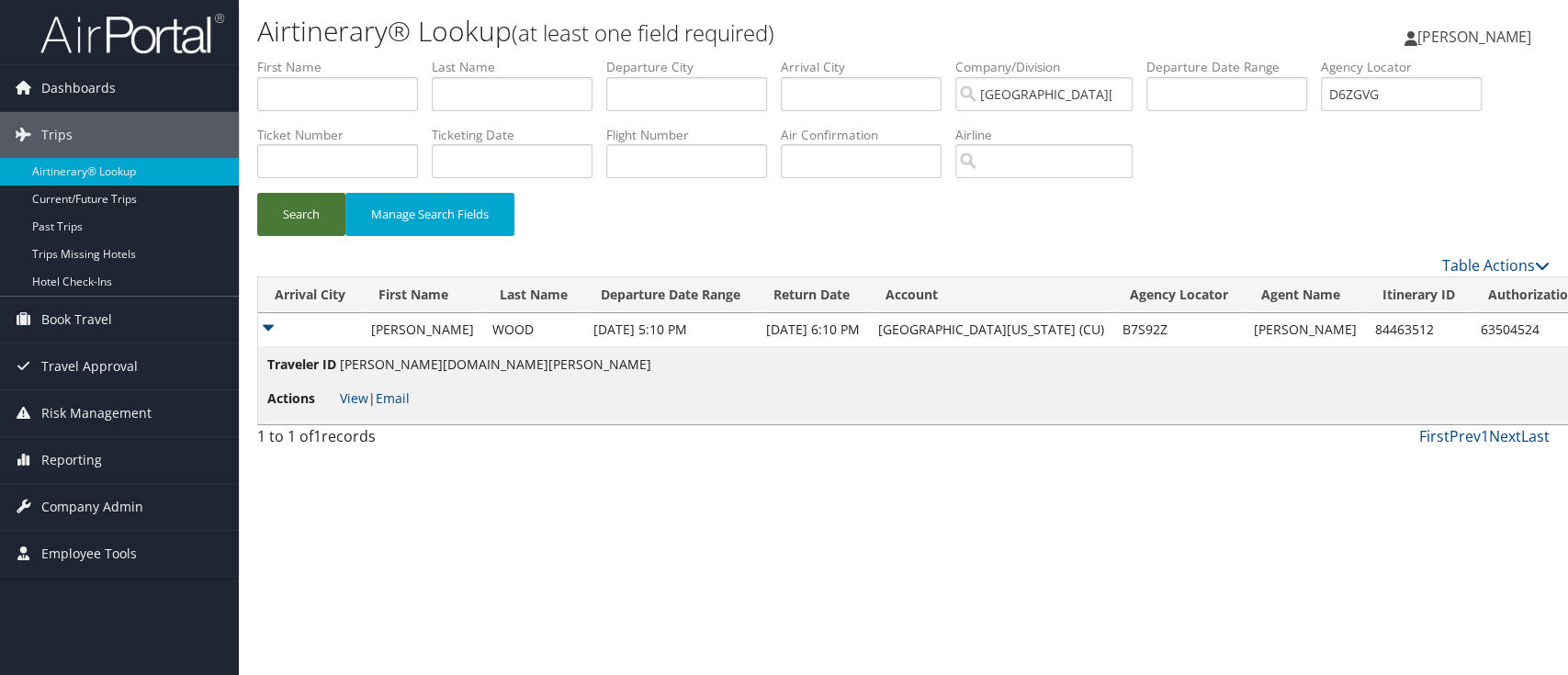
click at [302, 210] on button "Search" at bounding box center [301, 214] width 89 height 43
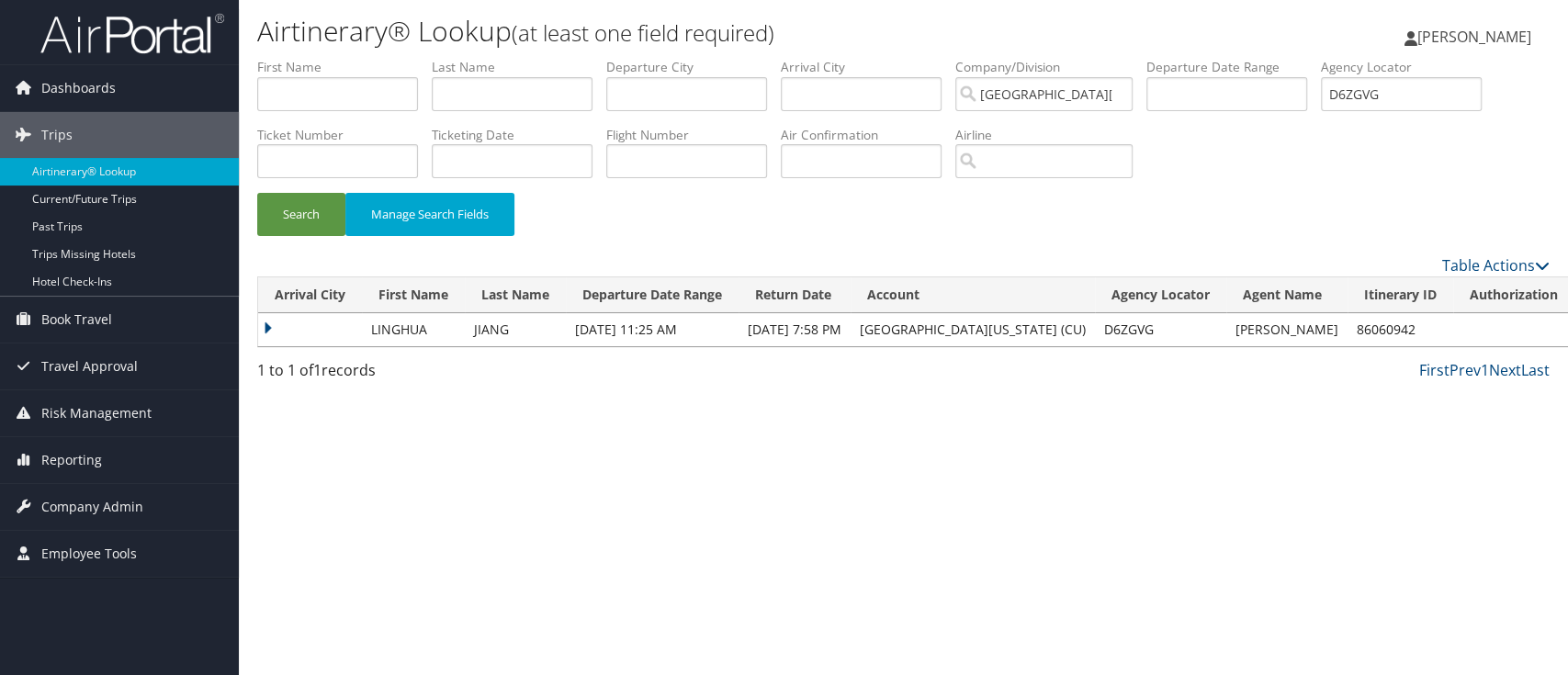
click at [264, 332] on td at bounding box center [310, 330] width 104 height 33
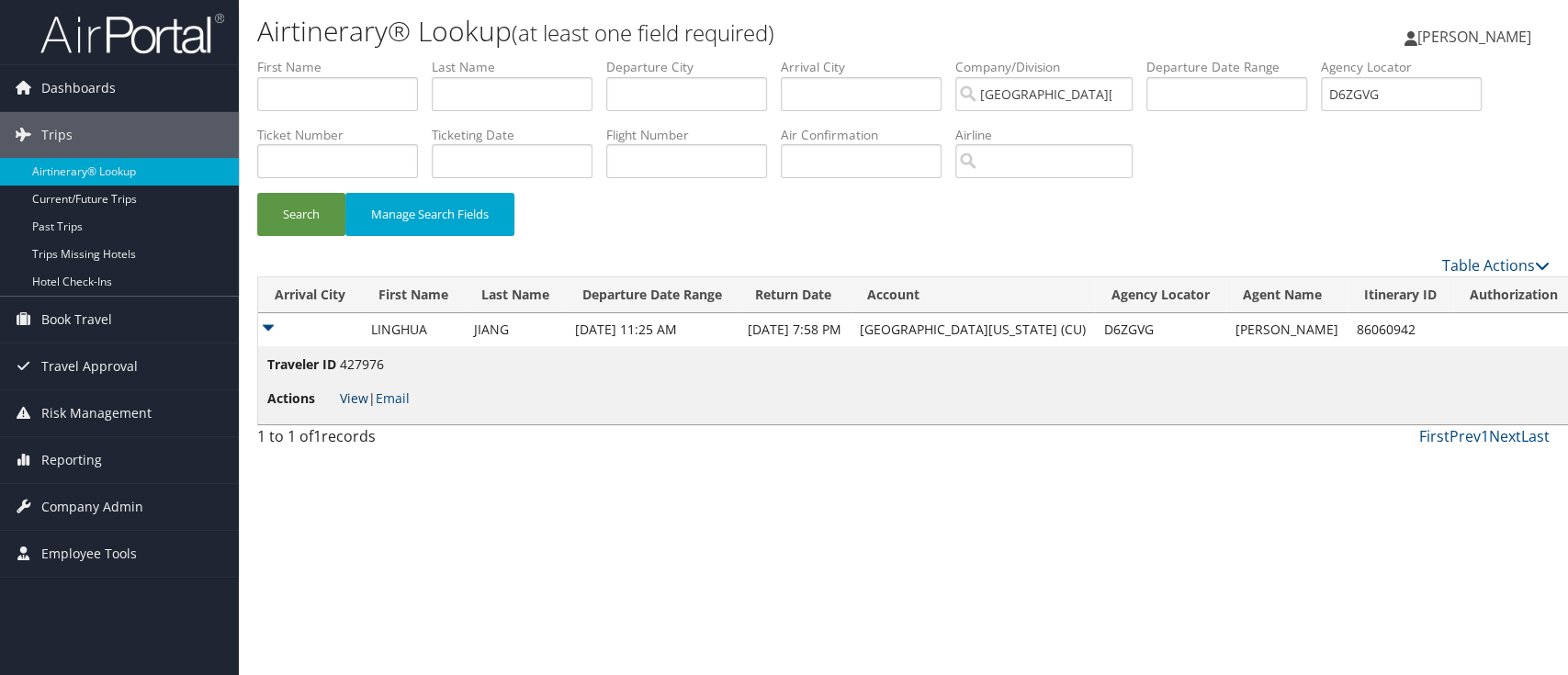
click at [353, 398] on link "View" at bounding box center [354, 398] width 29 height 18
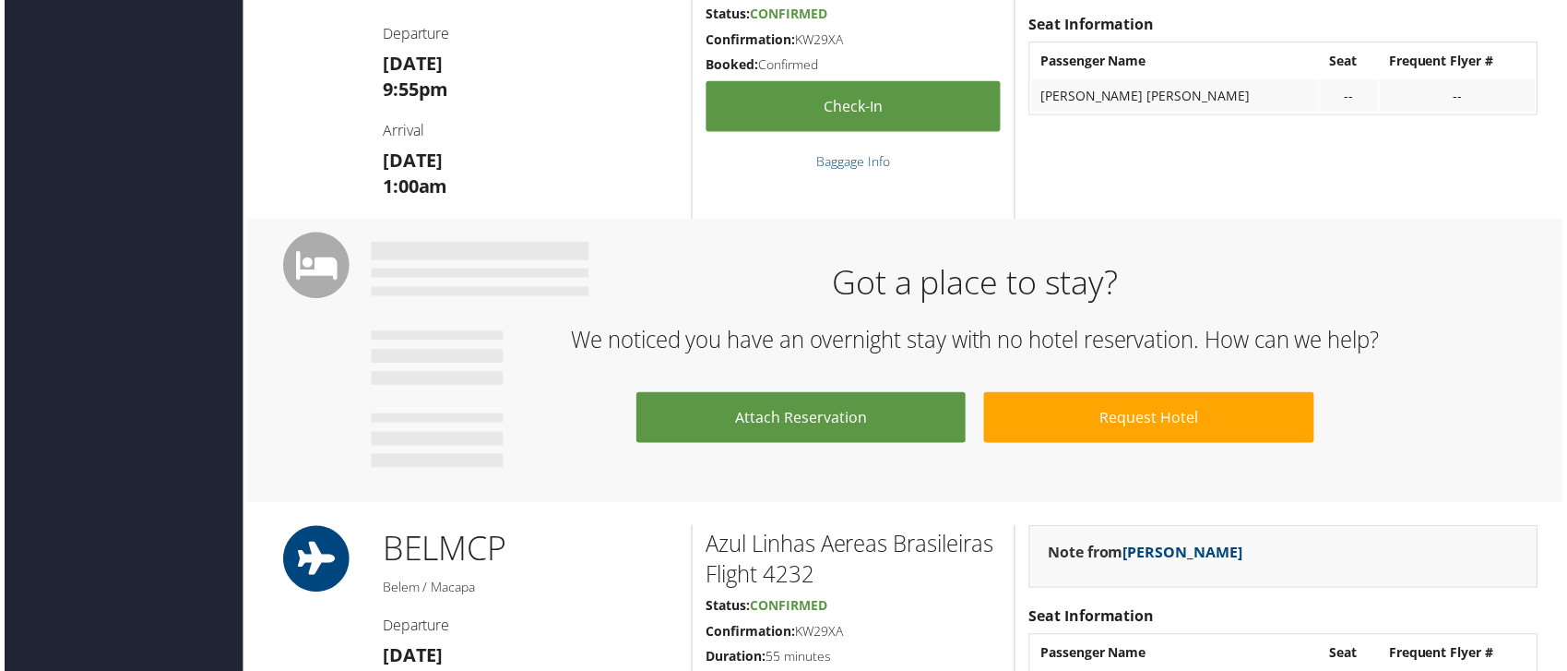
scroll to position [614, 0]
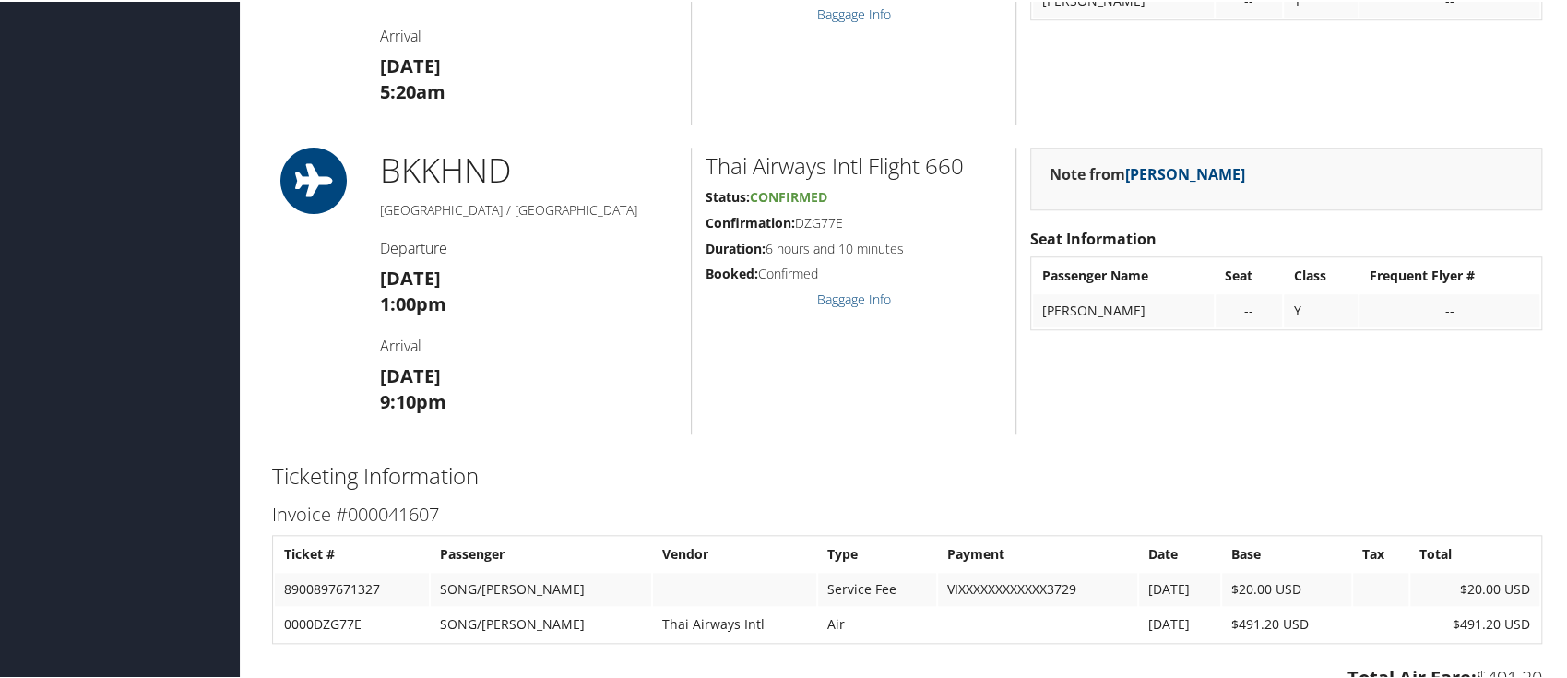
scroll to position [614, 0]
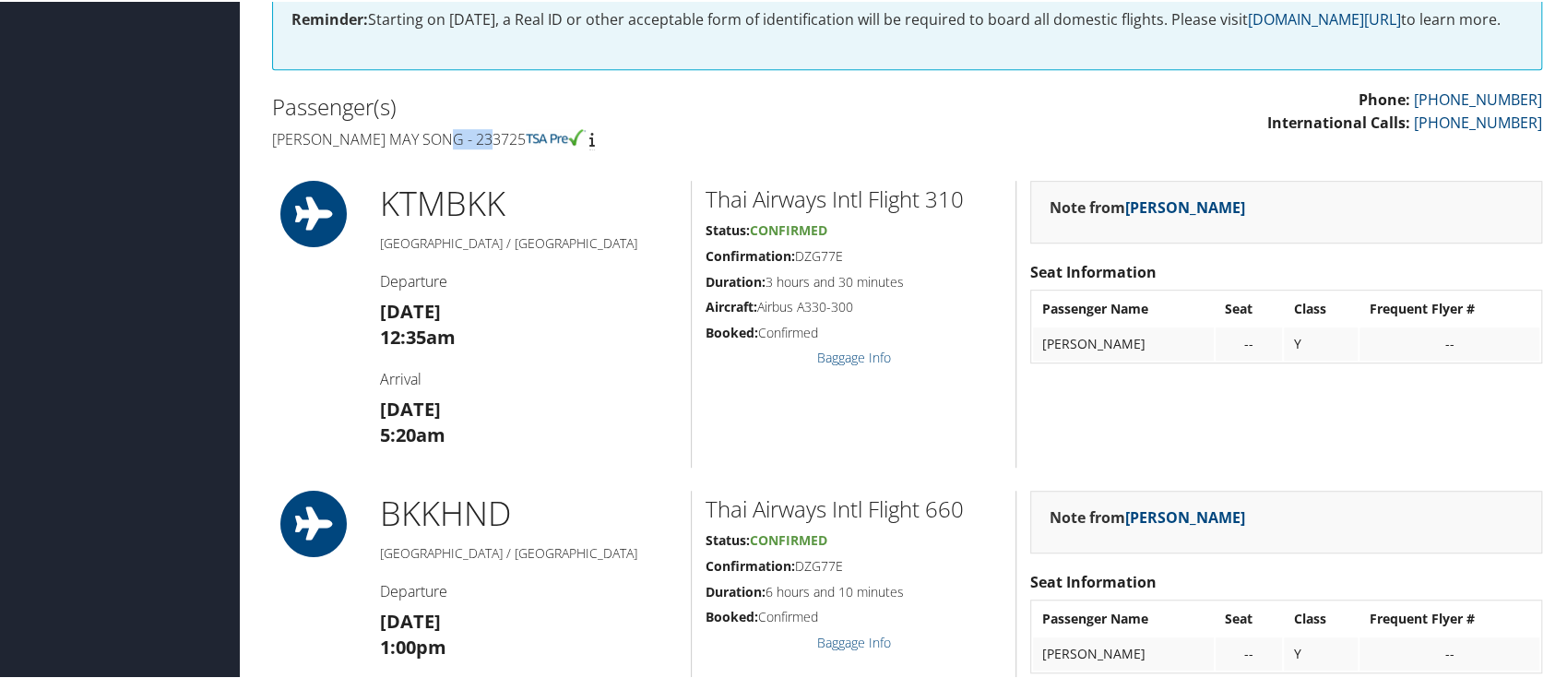
drag, startPoint x: 487, startPoint y: 164, endPoint x: 441, endPoint y: 167, distance: 46.2
click at [441, 148] on h4 "[PERSON_NAME] may Song - 233725" at bounding box center [583, 137] width 622 height 20
copy h4 "233725"
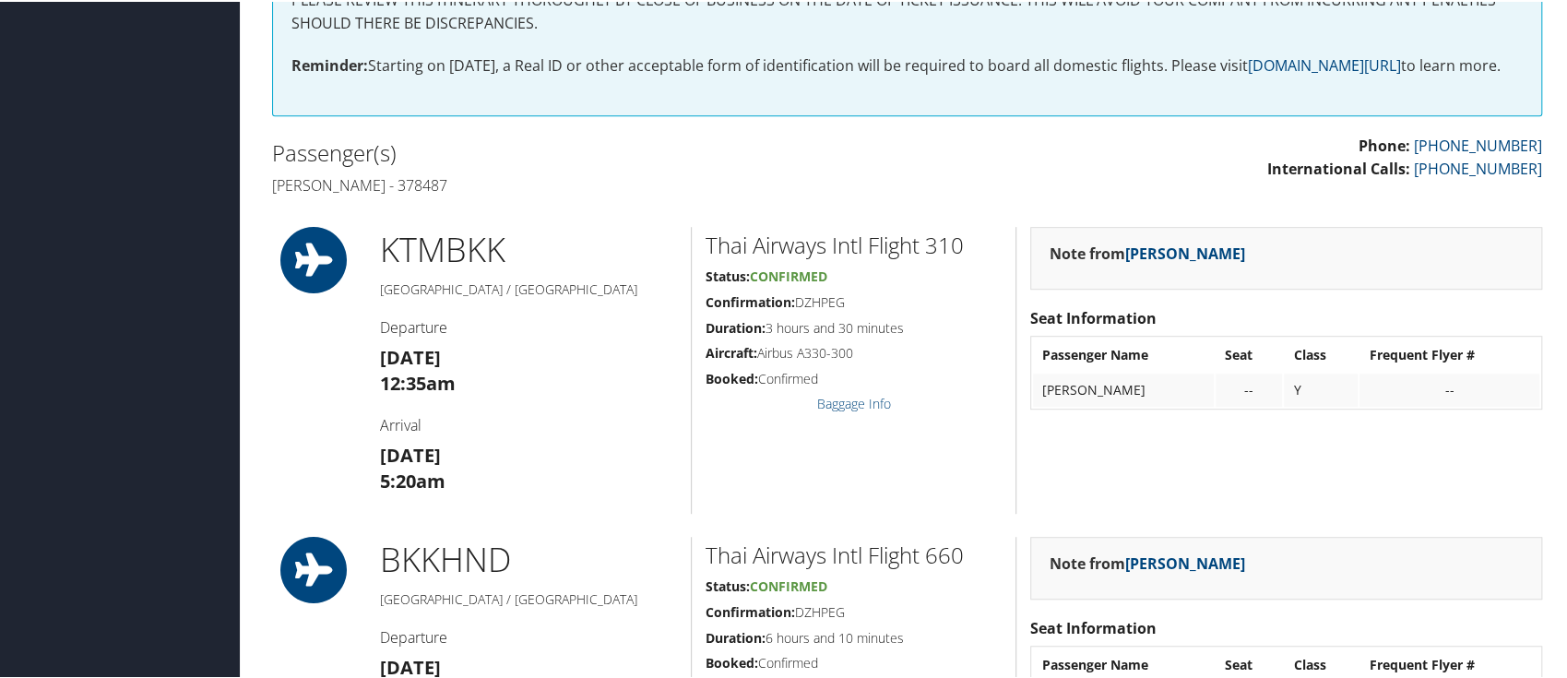
scroll to position [369, 0]
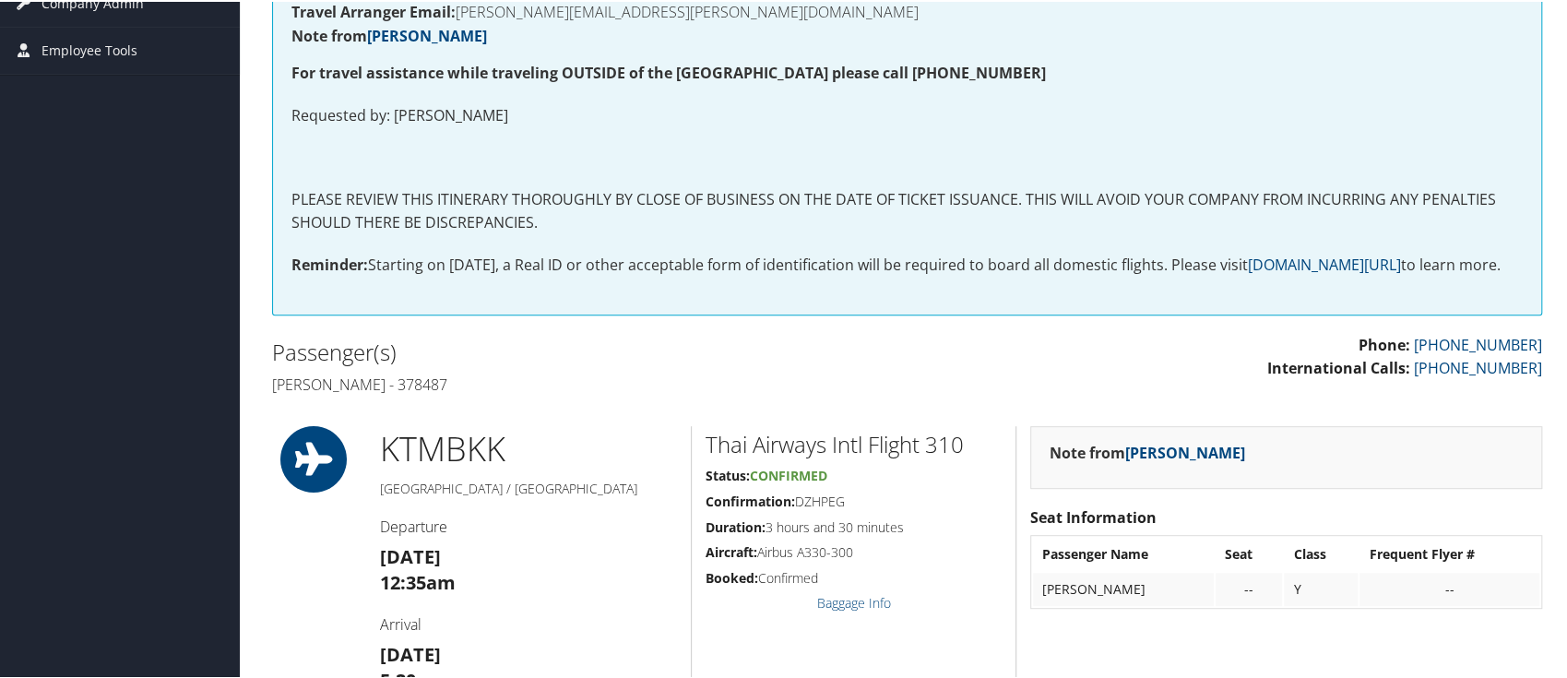
drag, startPoint x: 472, startPoint y: 394, endPoint x: 418, endPoint y: 411, distance: 57.2
click at [418, 401] on div "Passenger(s) Mouna Chebaane - 378487" at bounding box center [582, 366] width 649 height 69
copy h4 "378487"
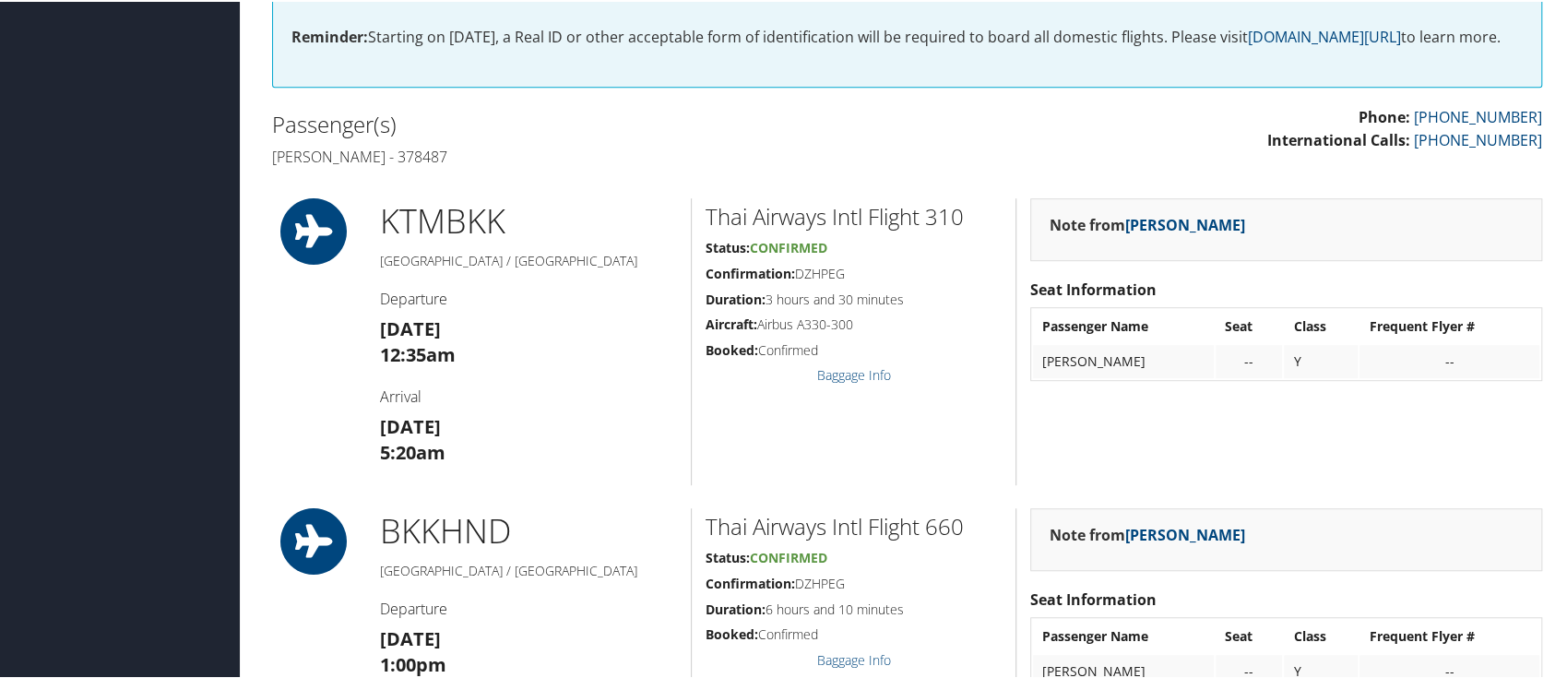
scroll to position [614, 0]
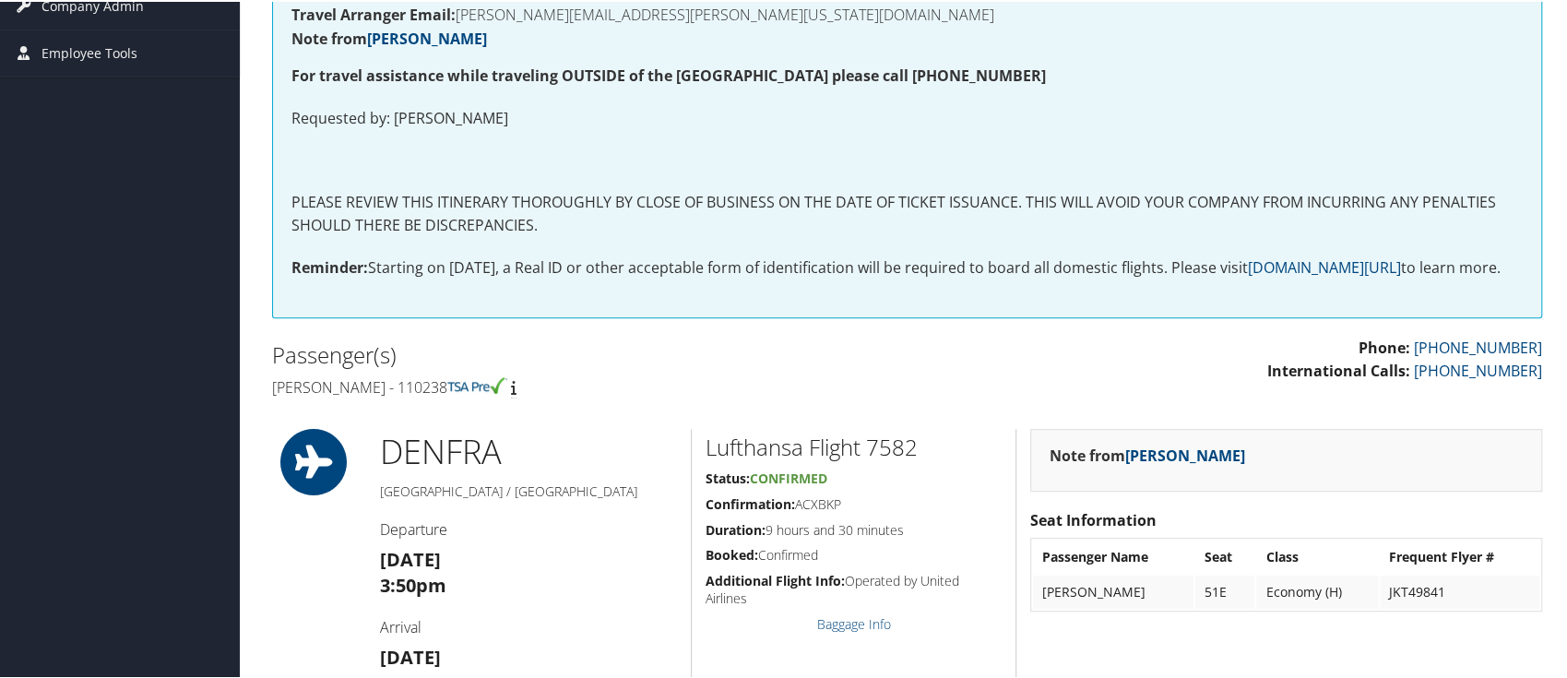
scroll to position [245, 0]
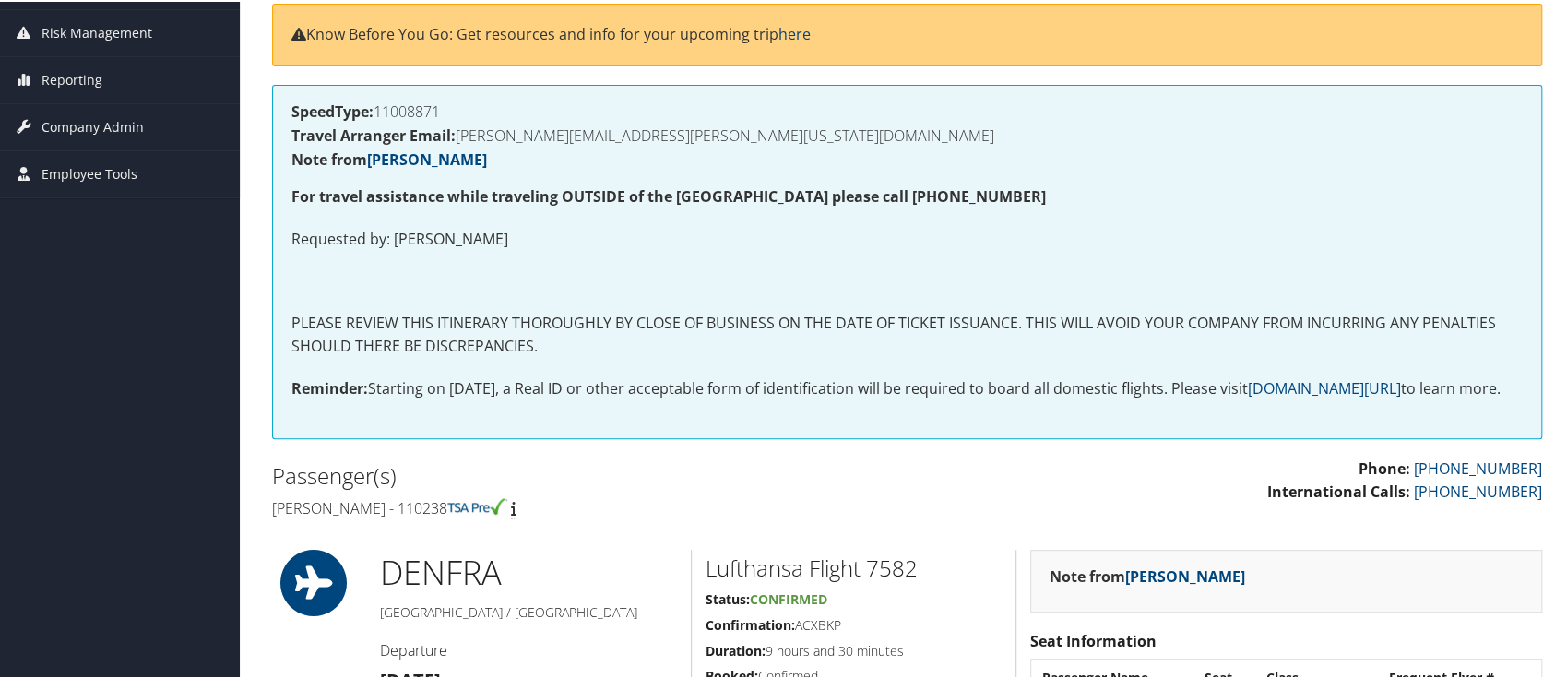
drag, startPoint x: 467, startPoint y: 525, endPoint x: 417, endPoint y: 529, distance: 49.9
click at [417, 517] on h4 "Irene verna Blair - 110238" at bounding box center [583, 506] width 622 height 20
copy h4 "110238"
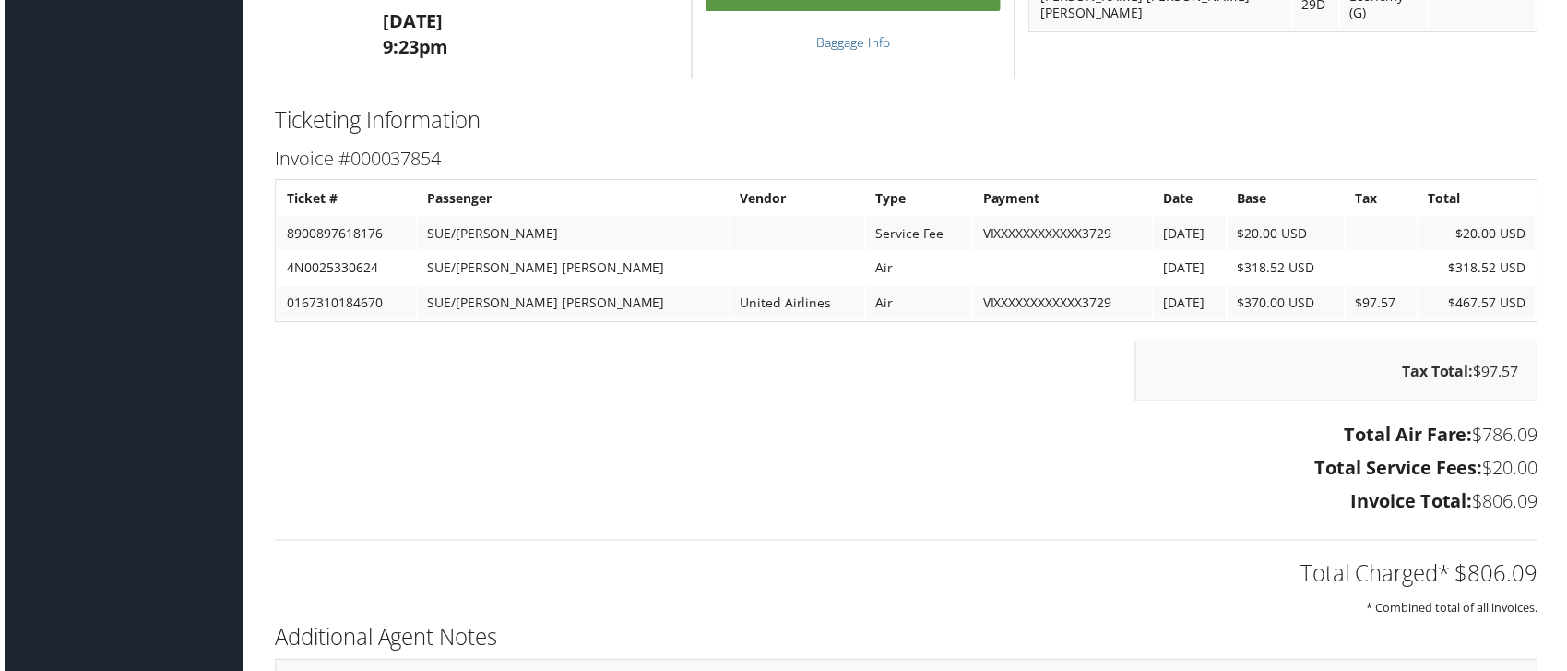
scroll to position [2214, 0]
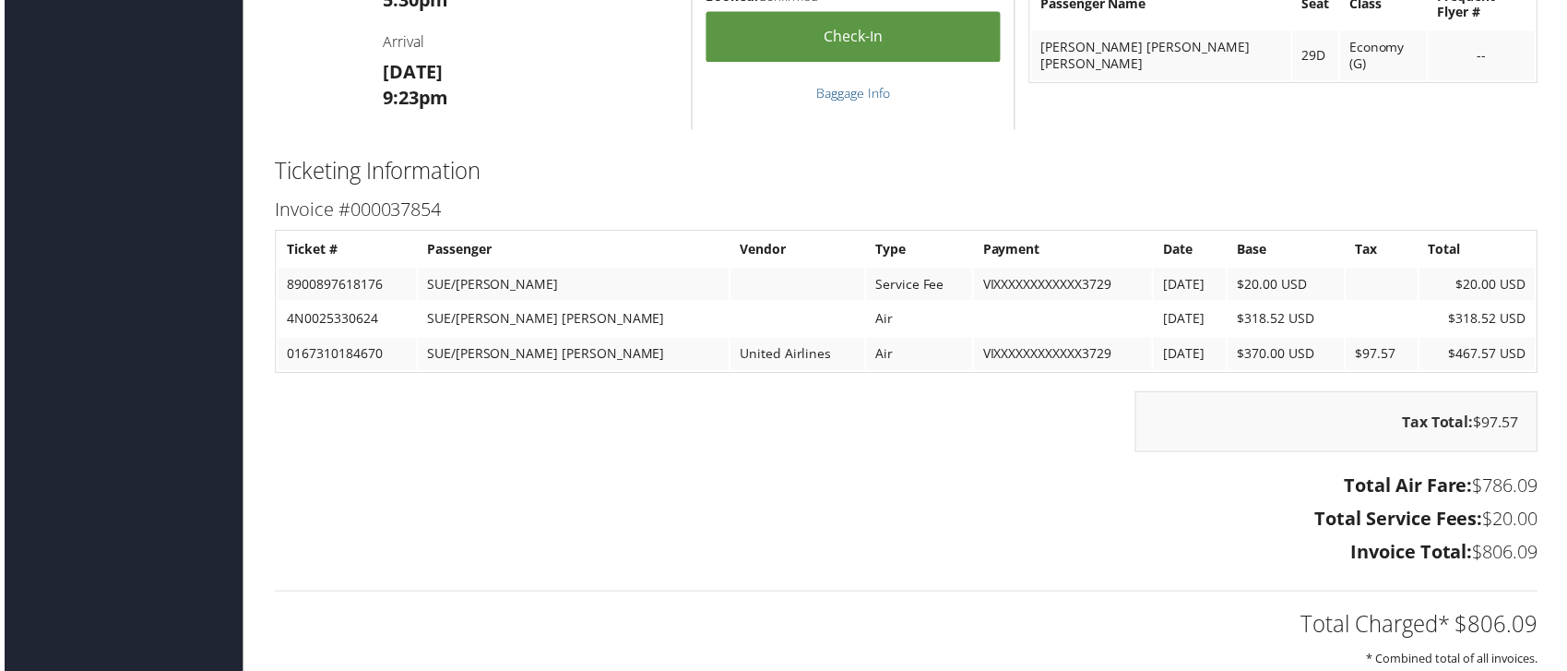
click at [537, 452] on div "Tax Total: $97.57" at bounding box center [907, 433] width 1298 height 79
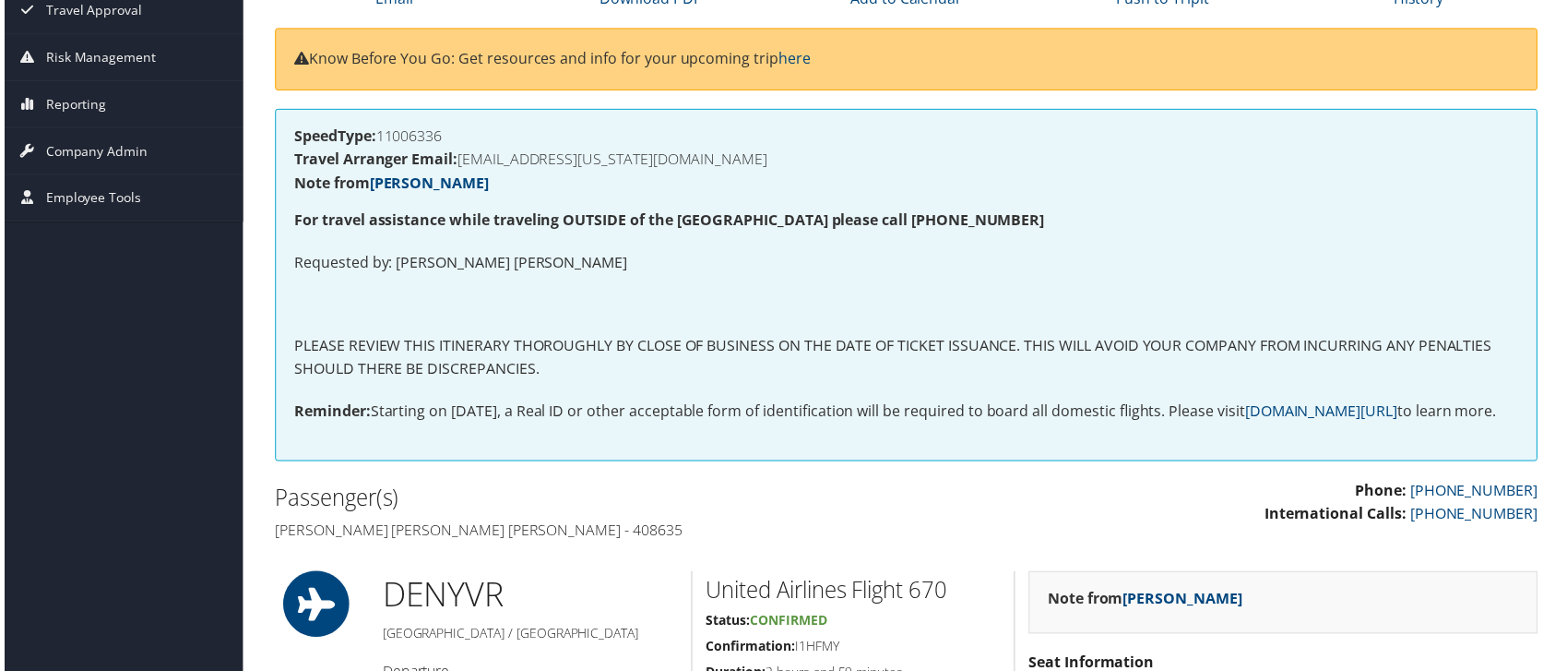
scroll to position [0, 0]
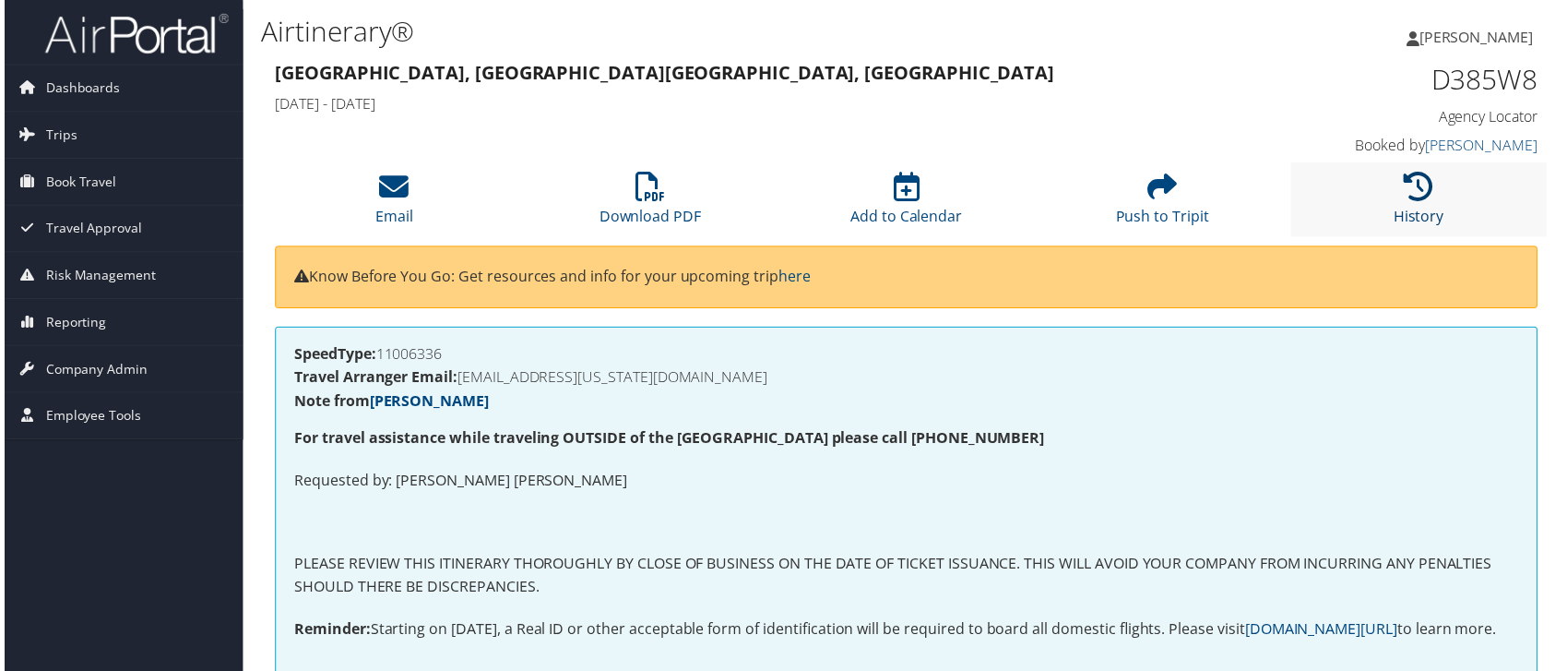
click at [1412, 200] on icon at bounding box center [1423, 187] width 30 height 30
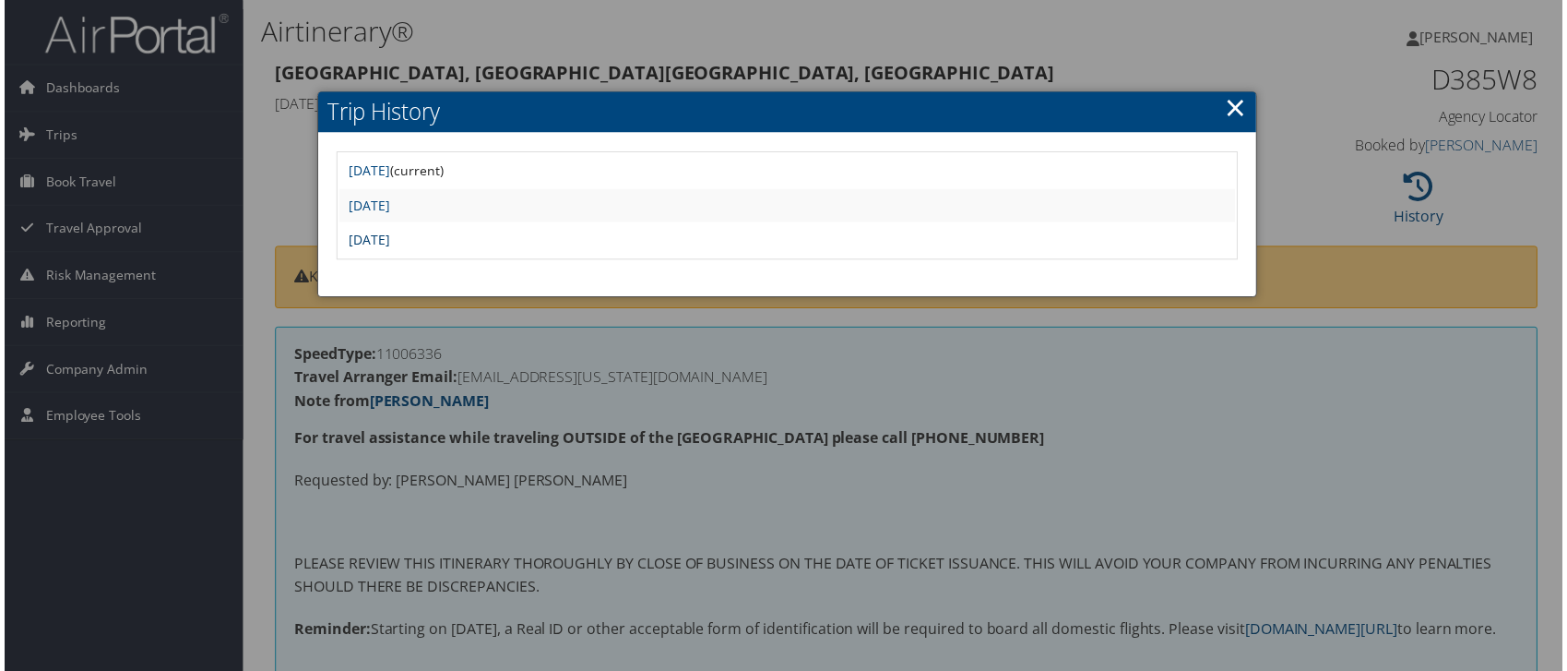
click at [387, 240] on link "[DATE]" at bounding box center [367, 241] width 42 height 18
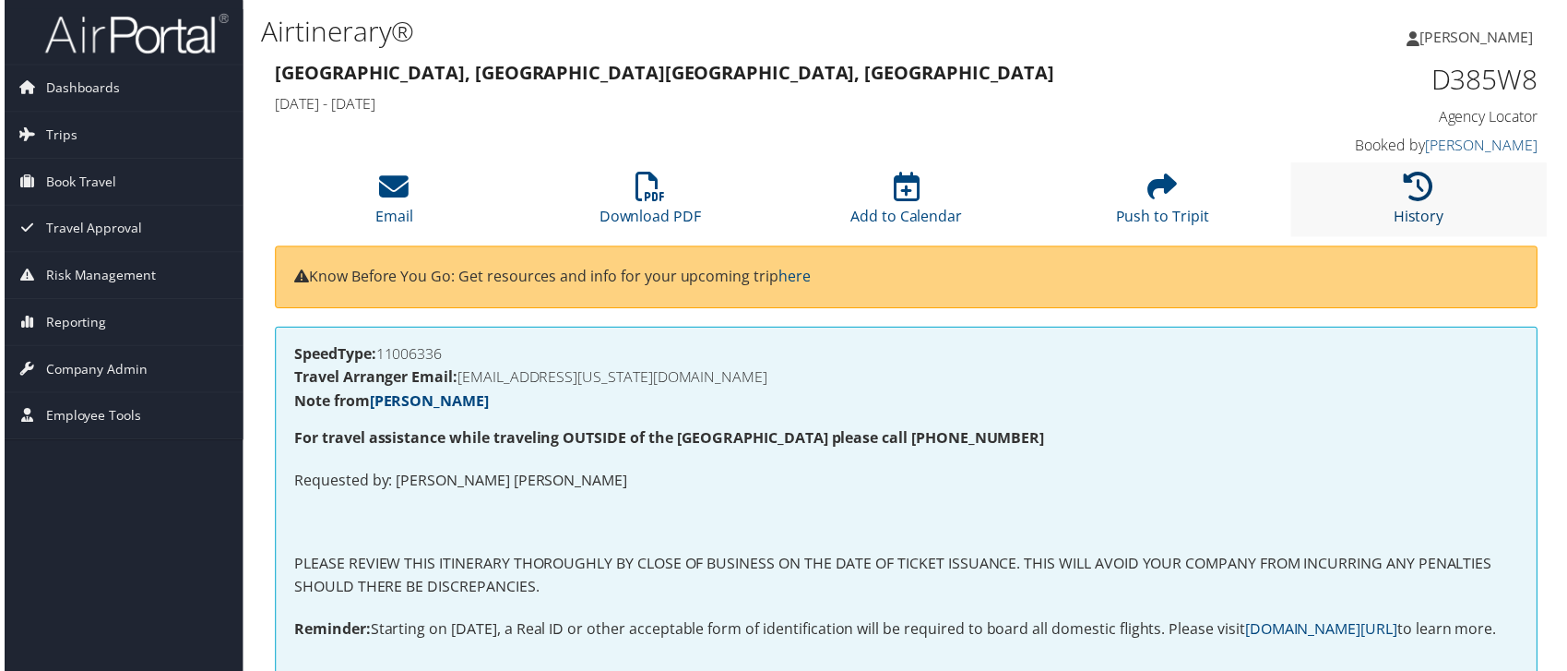
click at [1408, 196] on icon at bounding box center [1423, 187] width 30 height 30
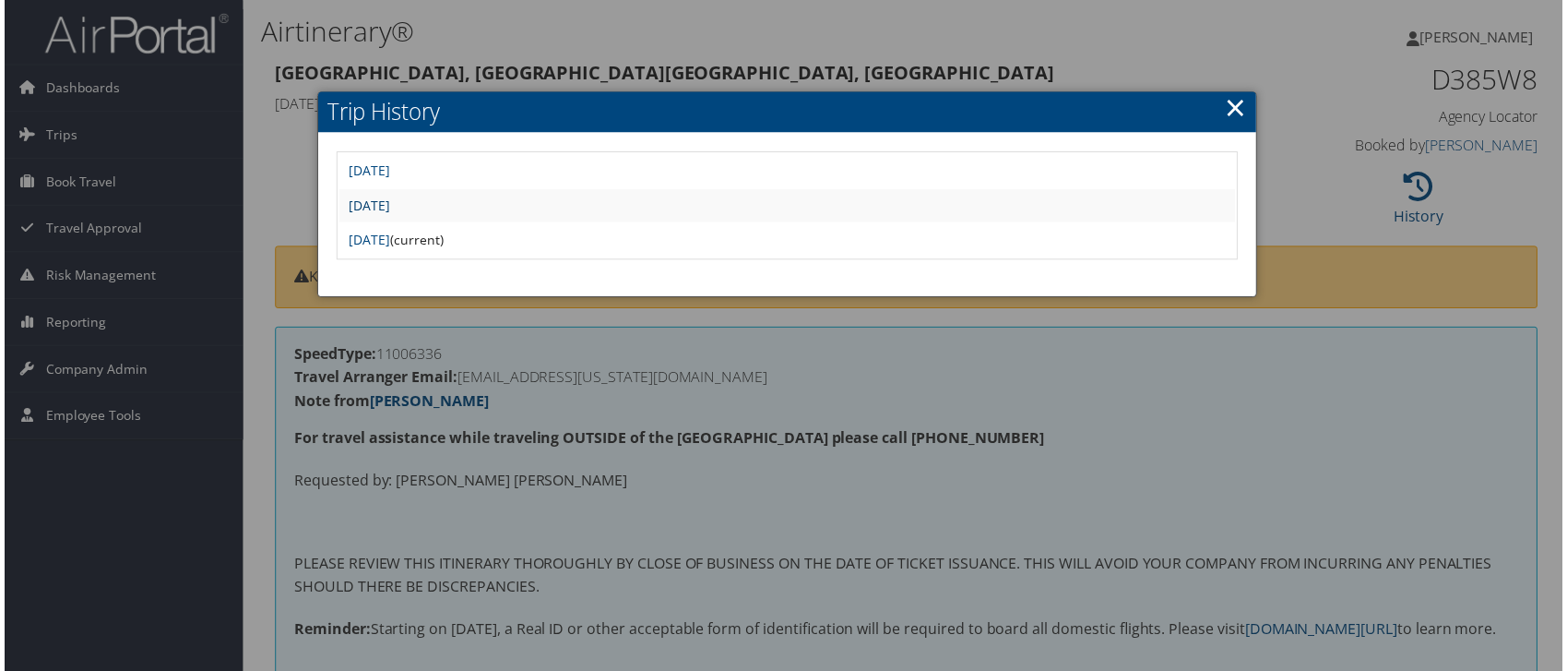
click at [387, 203] on link "[DATE]" at bounding box center [367, 206] width 42 height 18
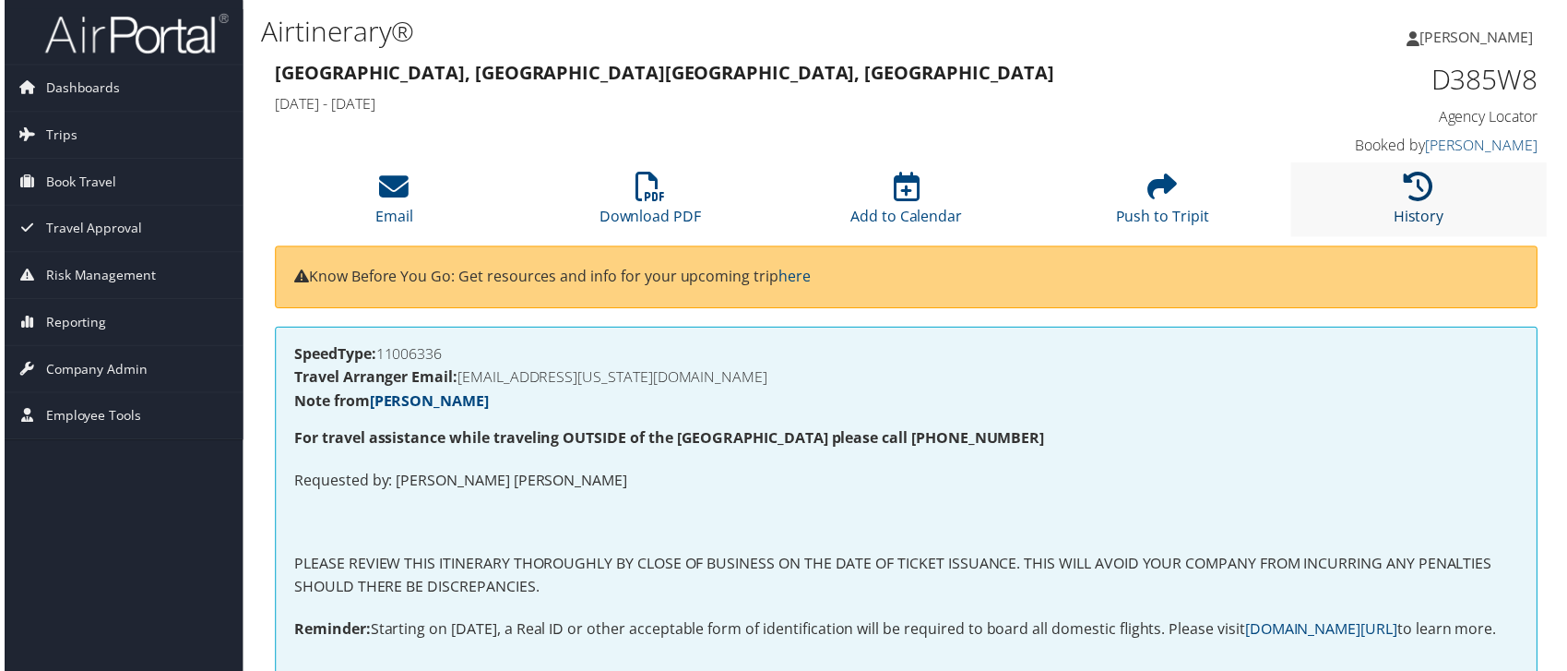
click at [1408, 194] on icon at bounding box center [1423, 187] width 30 height 30
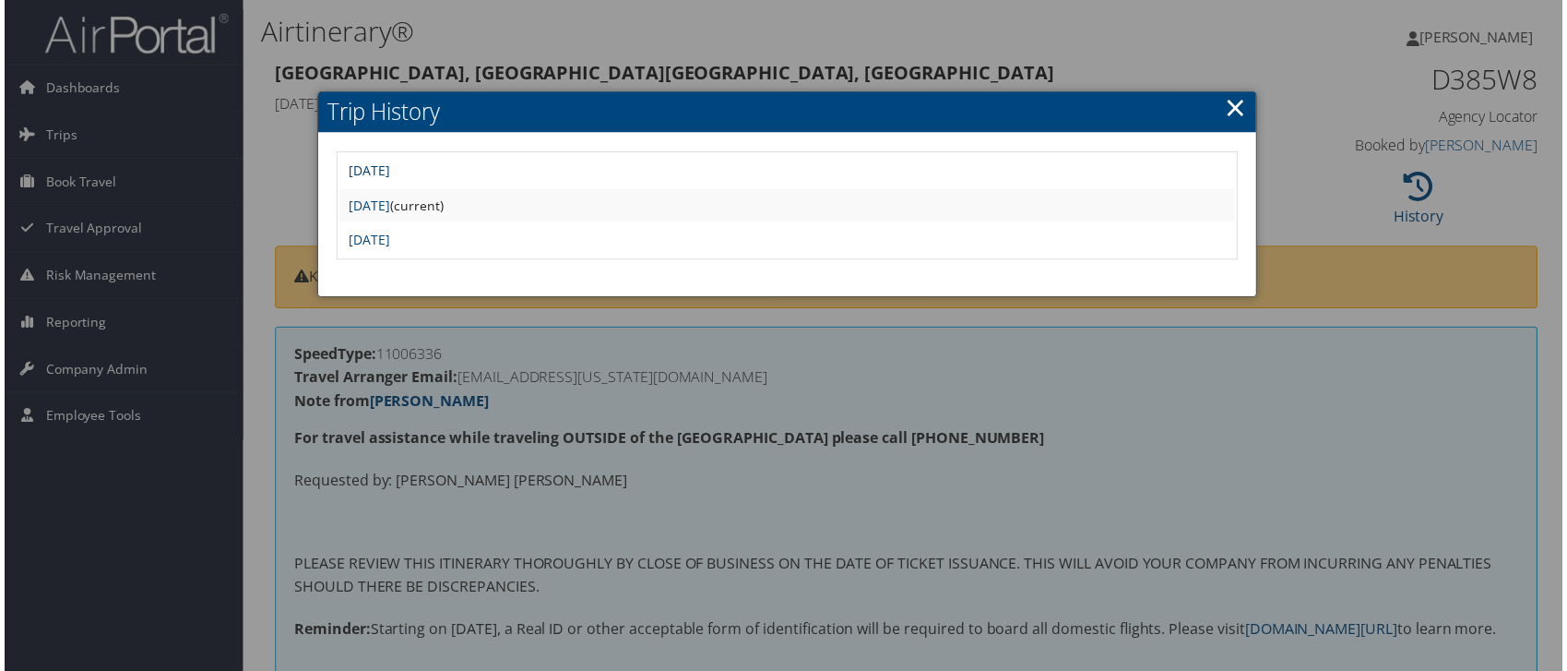
click at [387, 167] on link "[DATE]" at bounding box center [367, 171] width 42 height 18
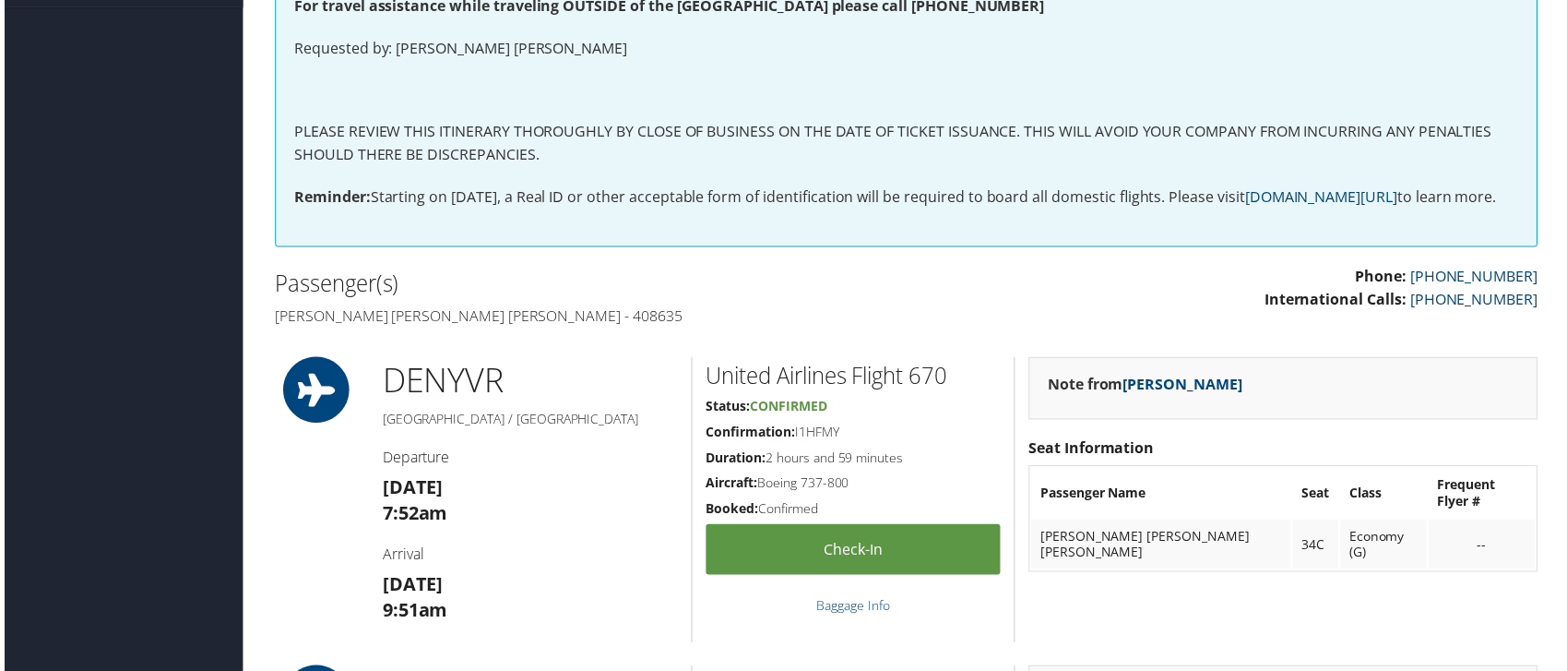
scroll to position [245, 0]
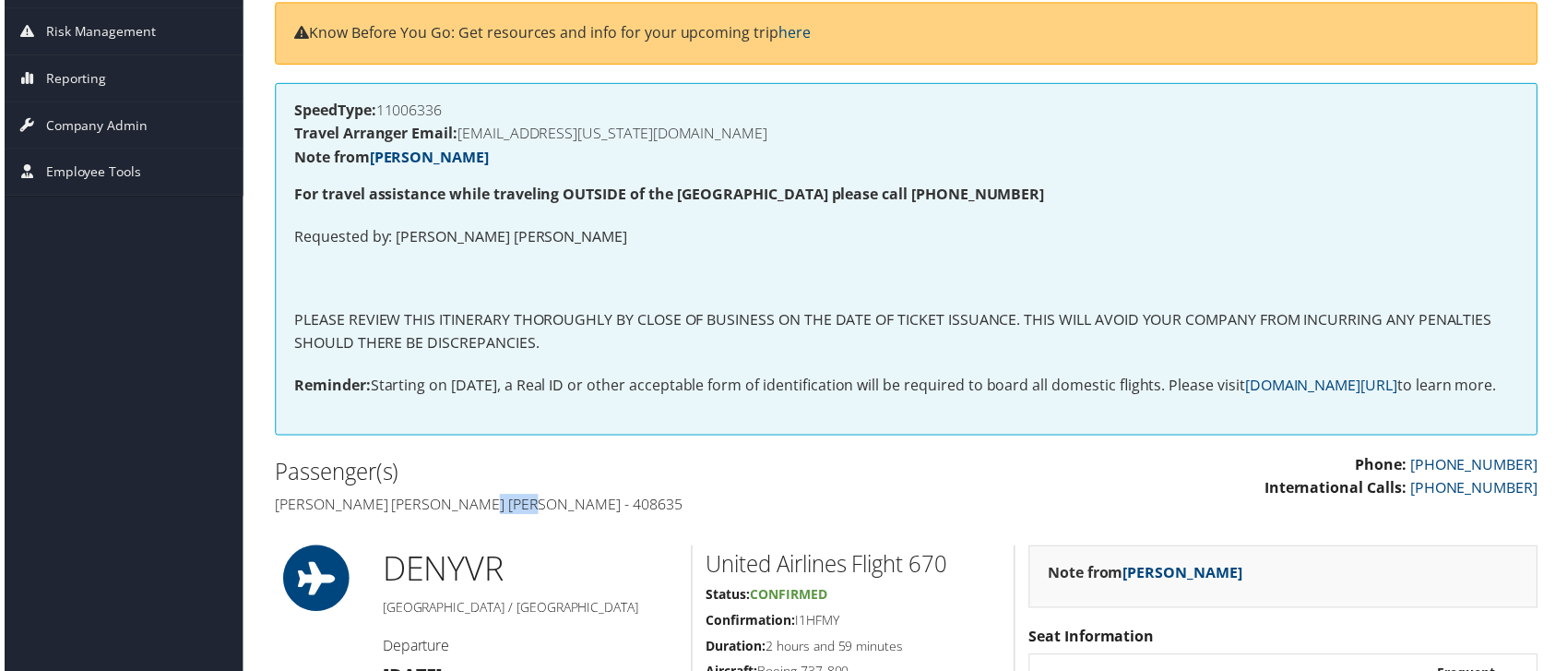
drag, startPoint x: 519, startPoint y: 528, endPoint x: 475, endPoint y: 533, distance: 44.6
click at [475, 517] on h4 "Charlotte stephanie Sue - 408635" at bounding box center [583, 506] width 622 height 20
copy h4 "408635"
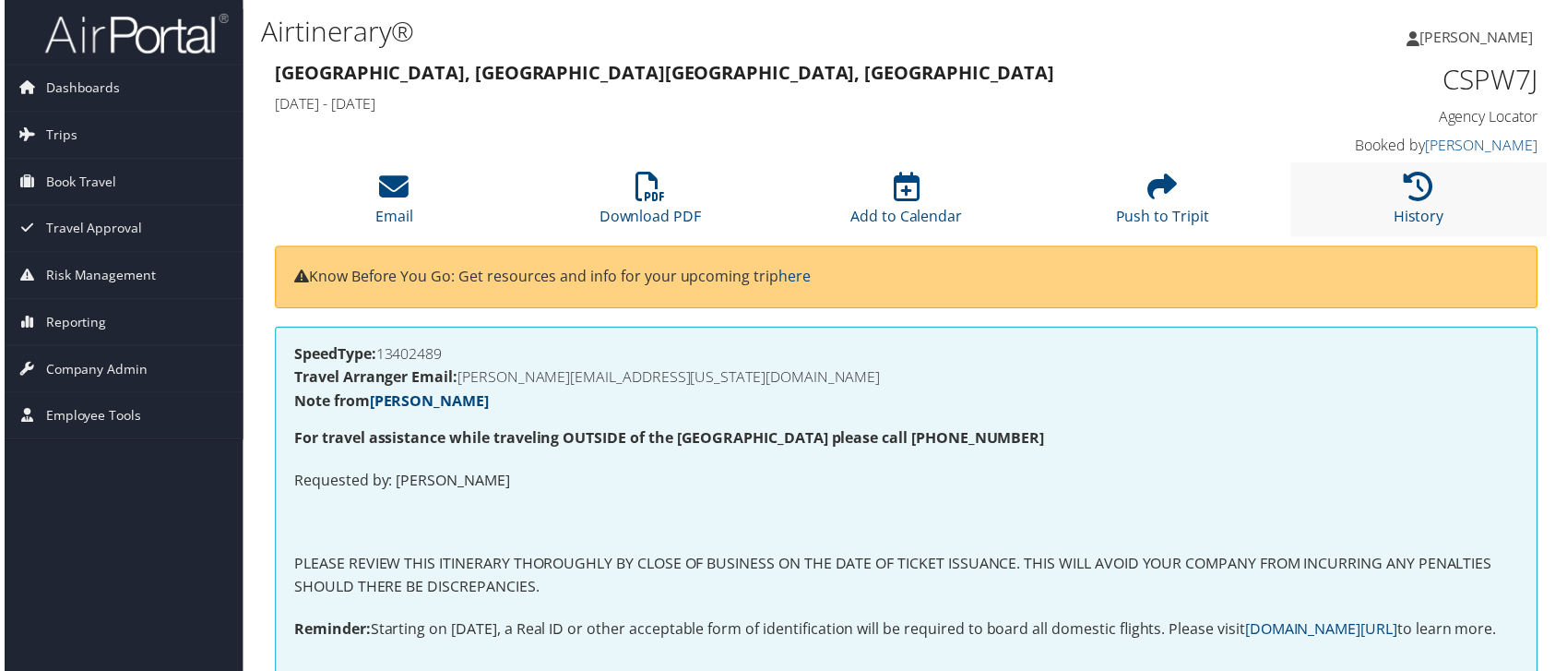
click at [1403, 203] on li "History" at bounding box center [1422, 200] width 257 height 75
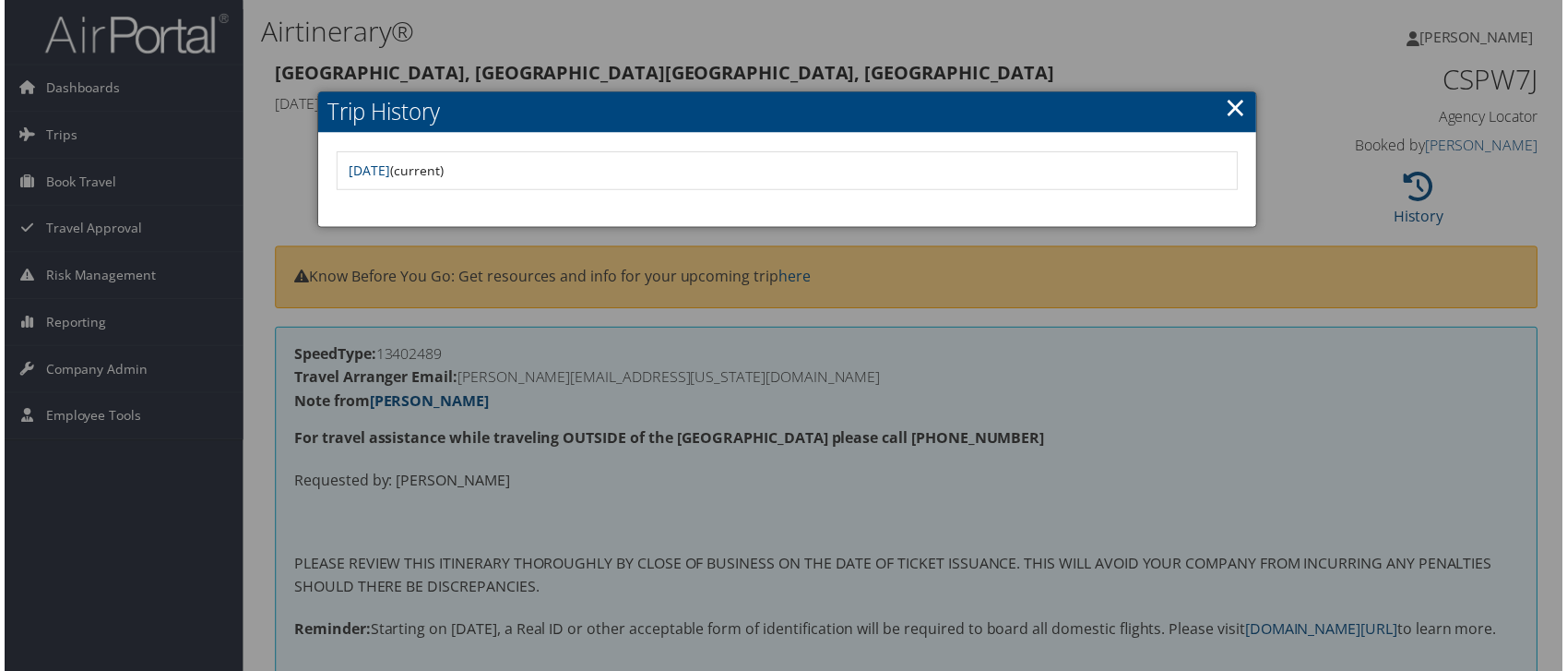
click at [487, 476] on div at bounding box center [787, 339] width 1574 height 678
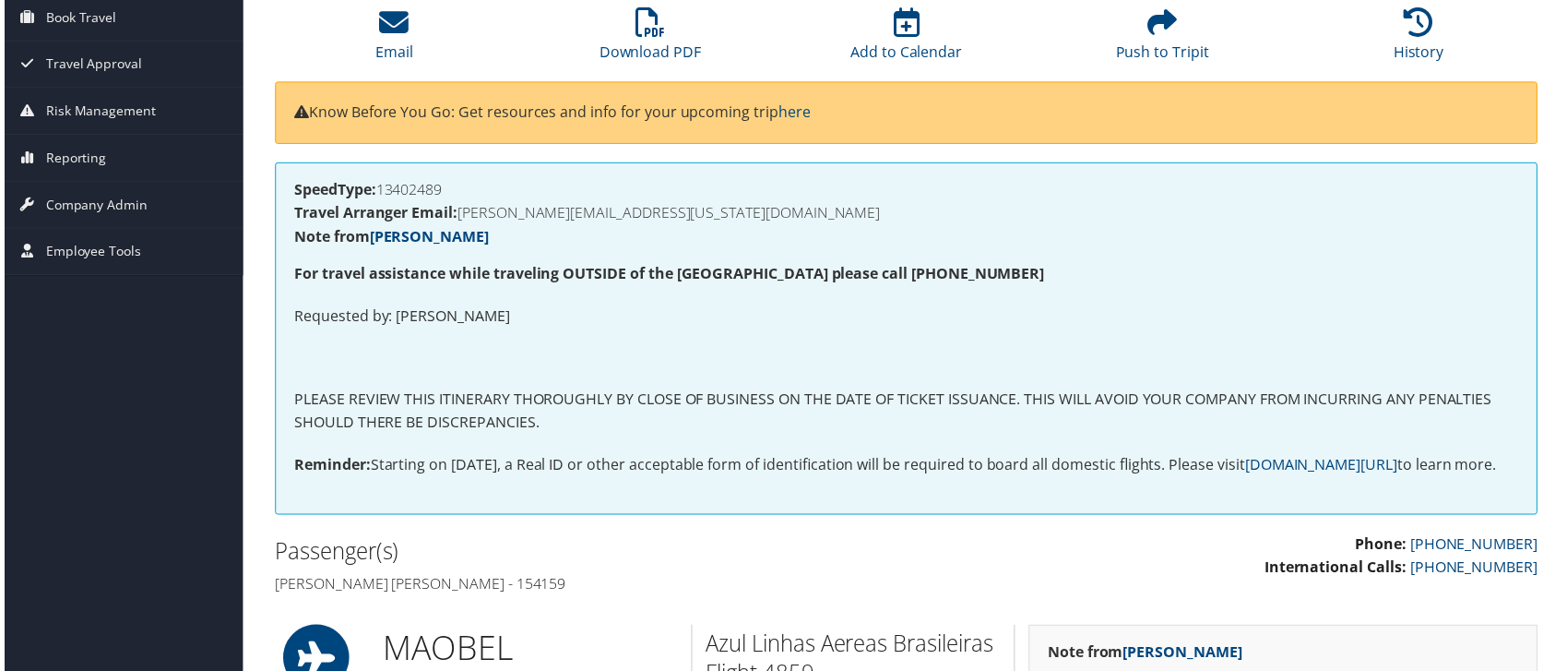
scroll to position [614, 0]
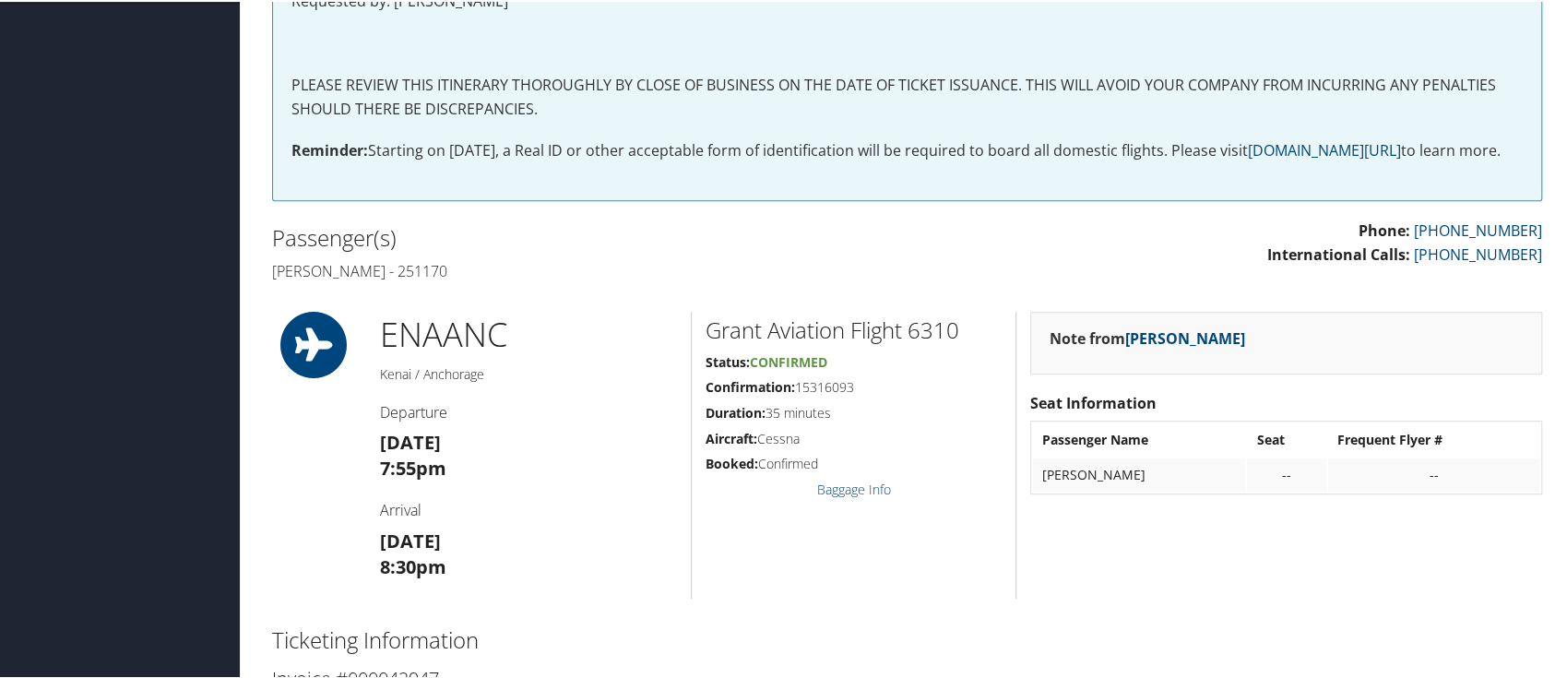
scroll to position [369, 0]
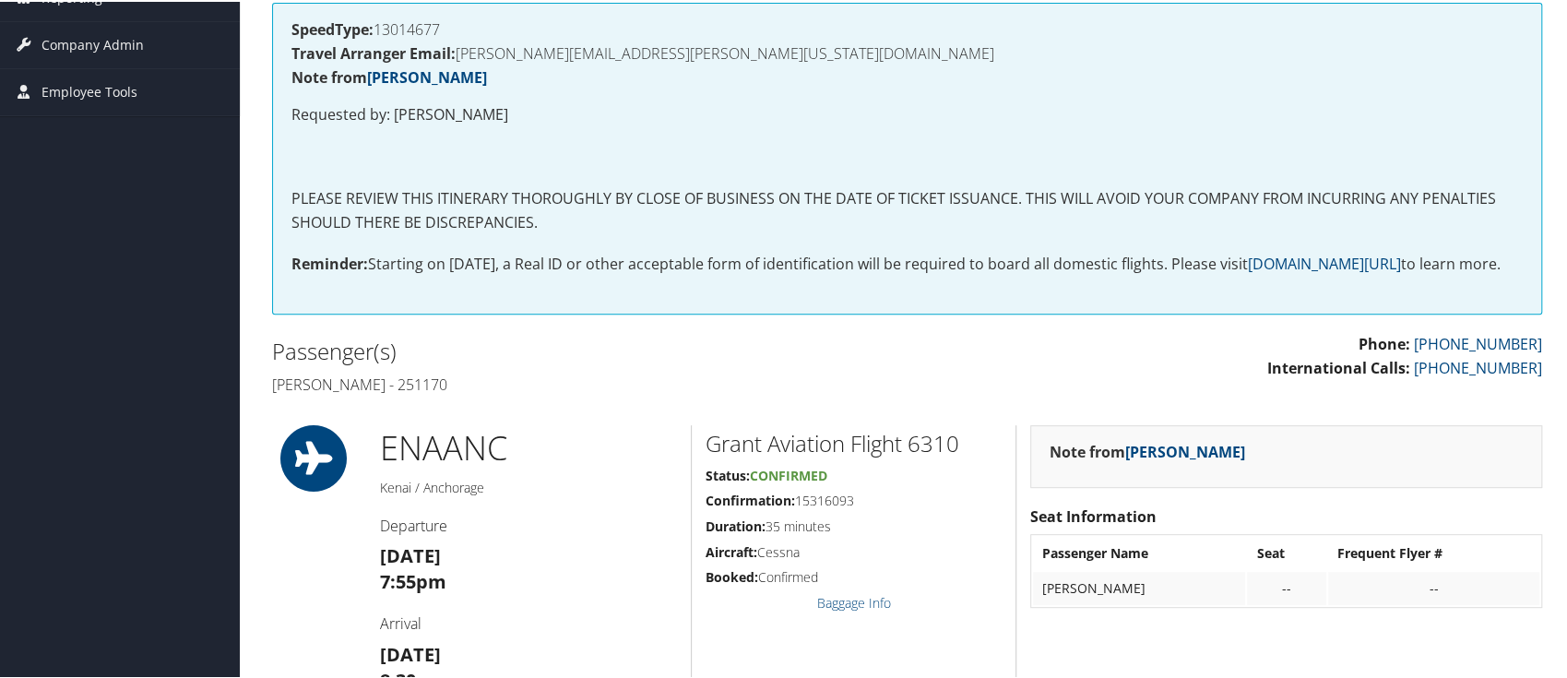
scroll to position [614, 0]
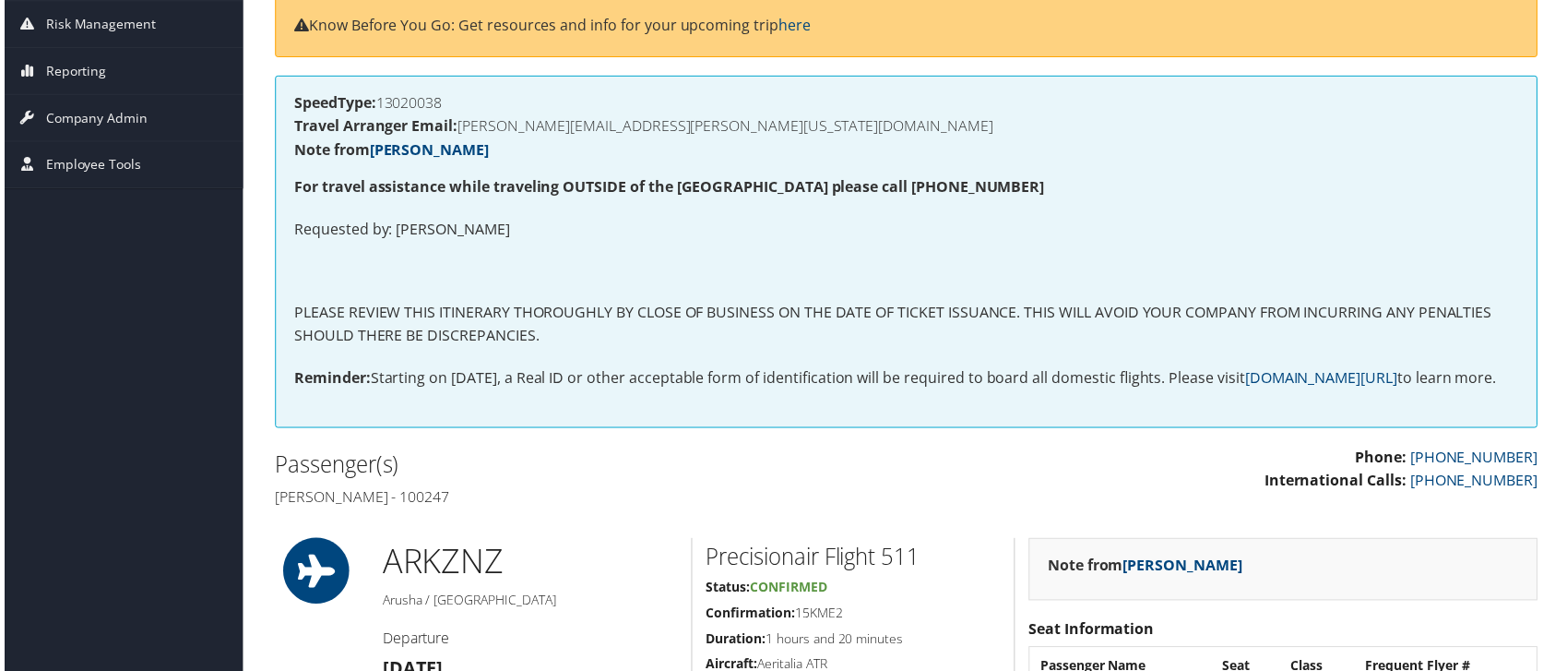
scroll to position [492, 0]
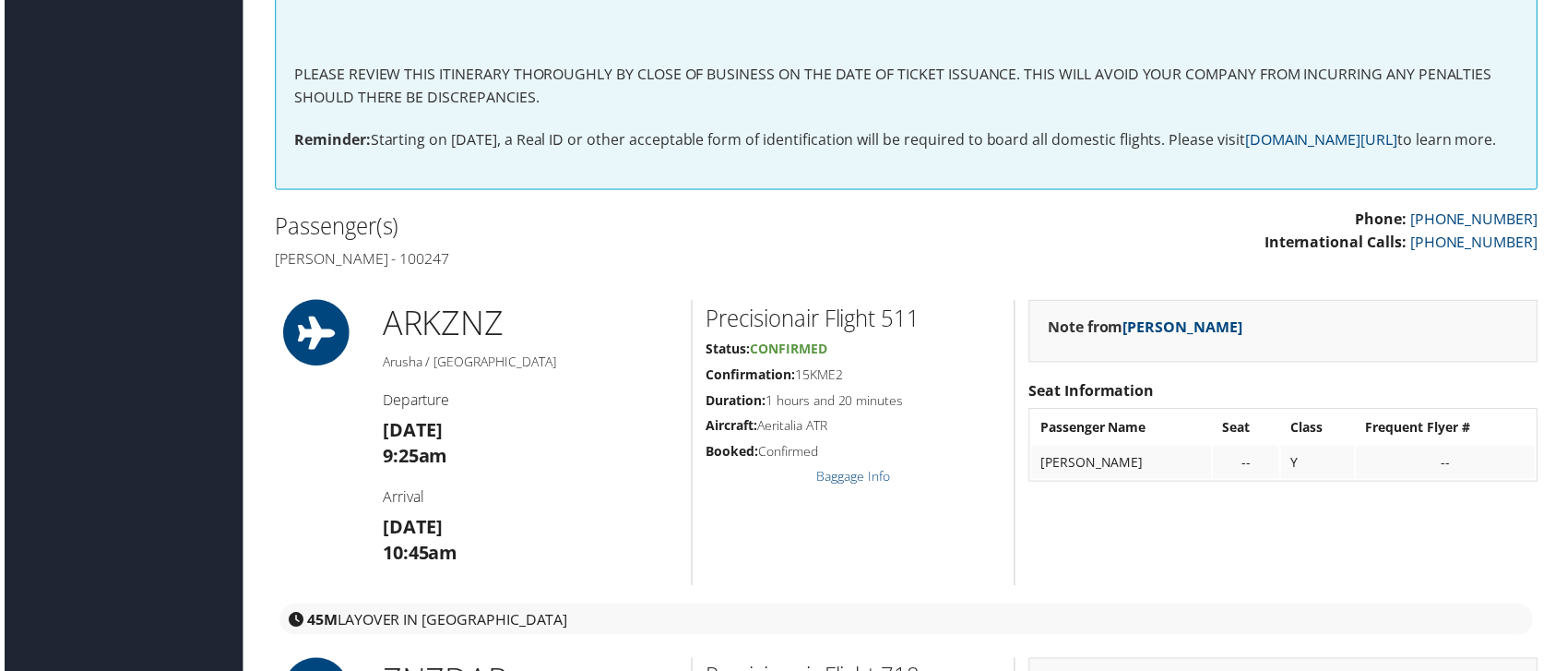
drag, startPoint x: 519, startPoint y: 286, endPoint x: 462, endPoint y: 286, distance: 57.2
click at [462, 270] on h4 "[PERSON_NAME] - 100247" at bounding box center [583, 260] width 622 height 20
copy h4 "100247"
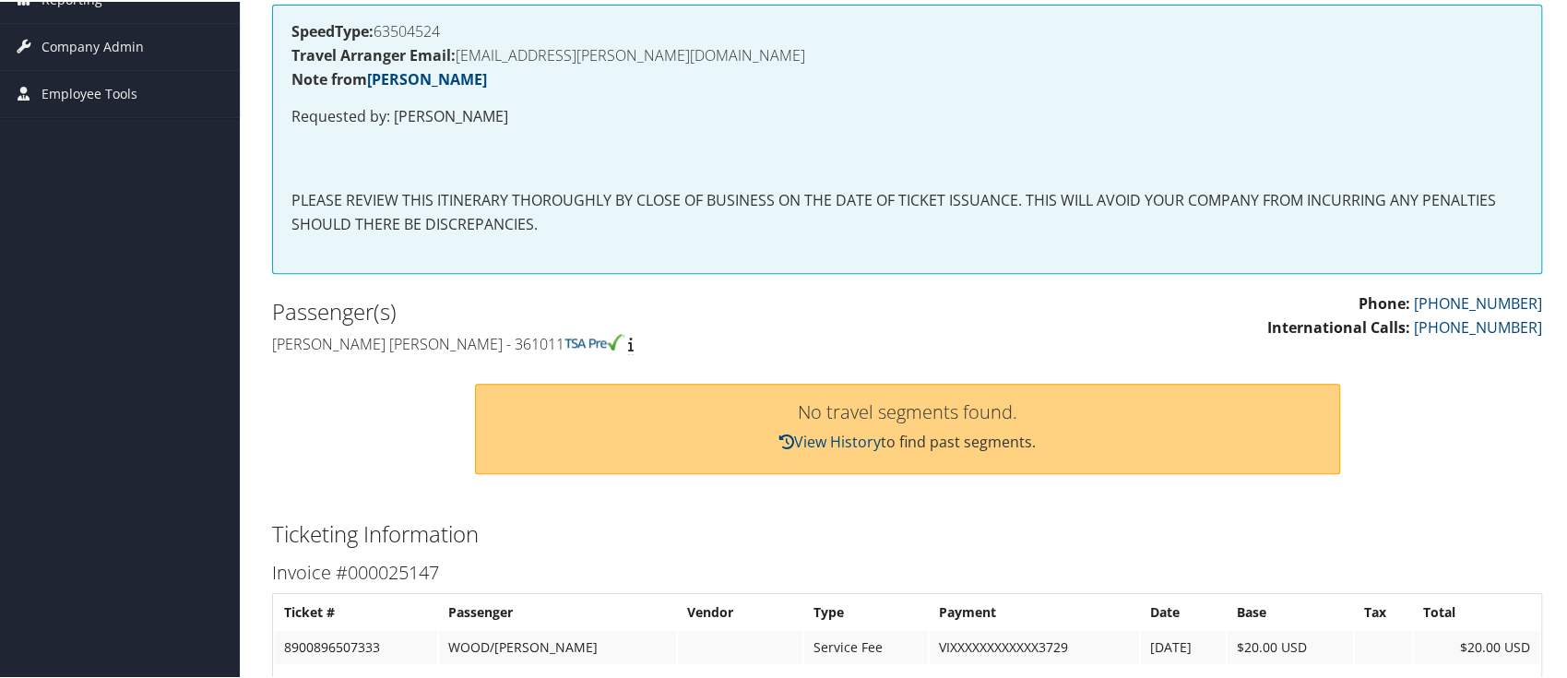
scroll to position [369, 0]
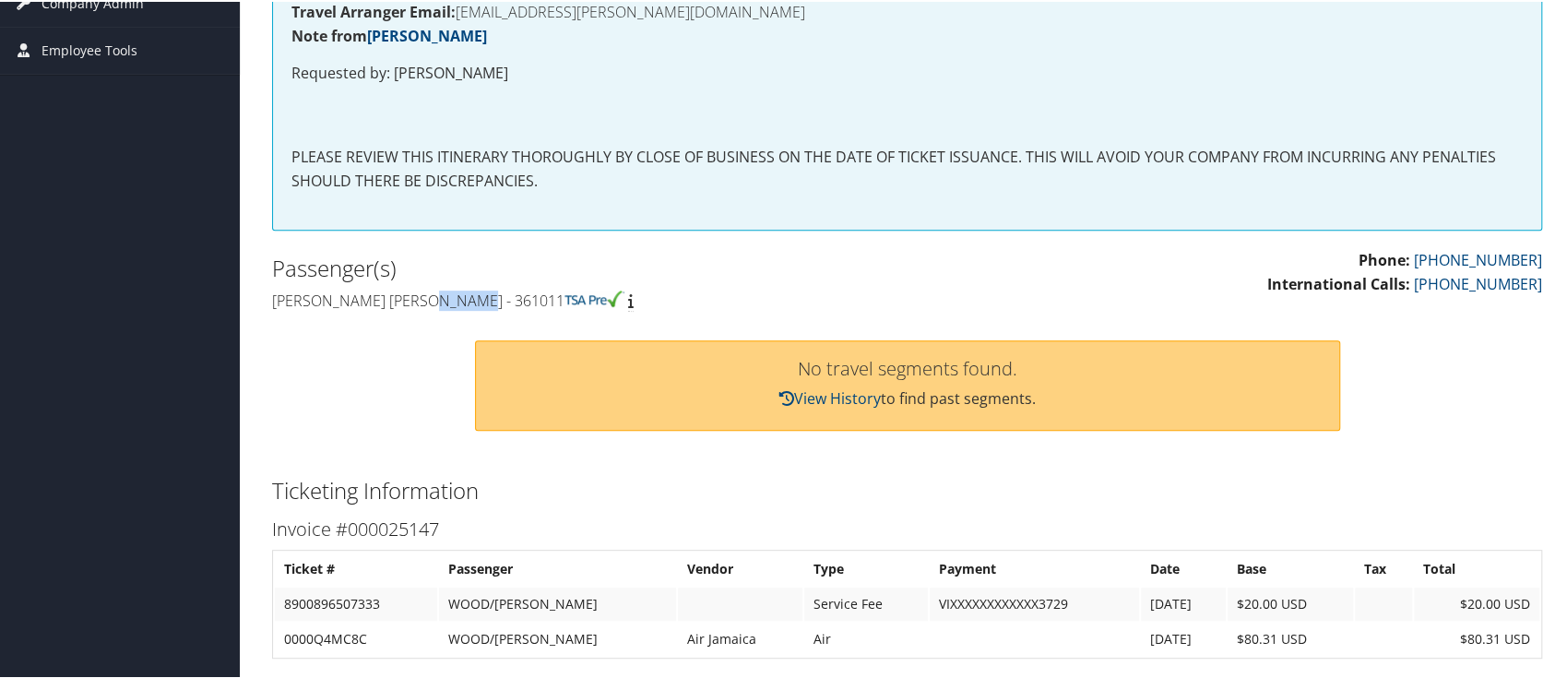
drag, startPoint x: 480, startPoint y: 302, endPoint x: 432, endPoint y: 311, distance: 48.8
click at [432, 311] on div "Passenger(s) [PERSON_NAME] [PERSON_NAME] - 361011" at bounding box center [582, 281] width 649 height 69
copy h4 "361011"
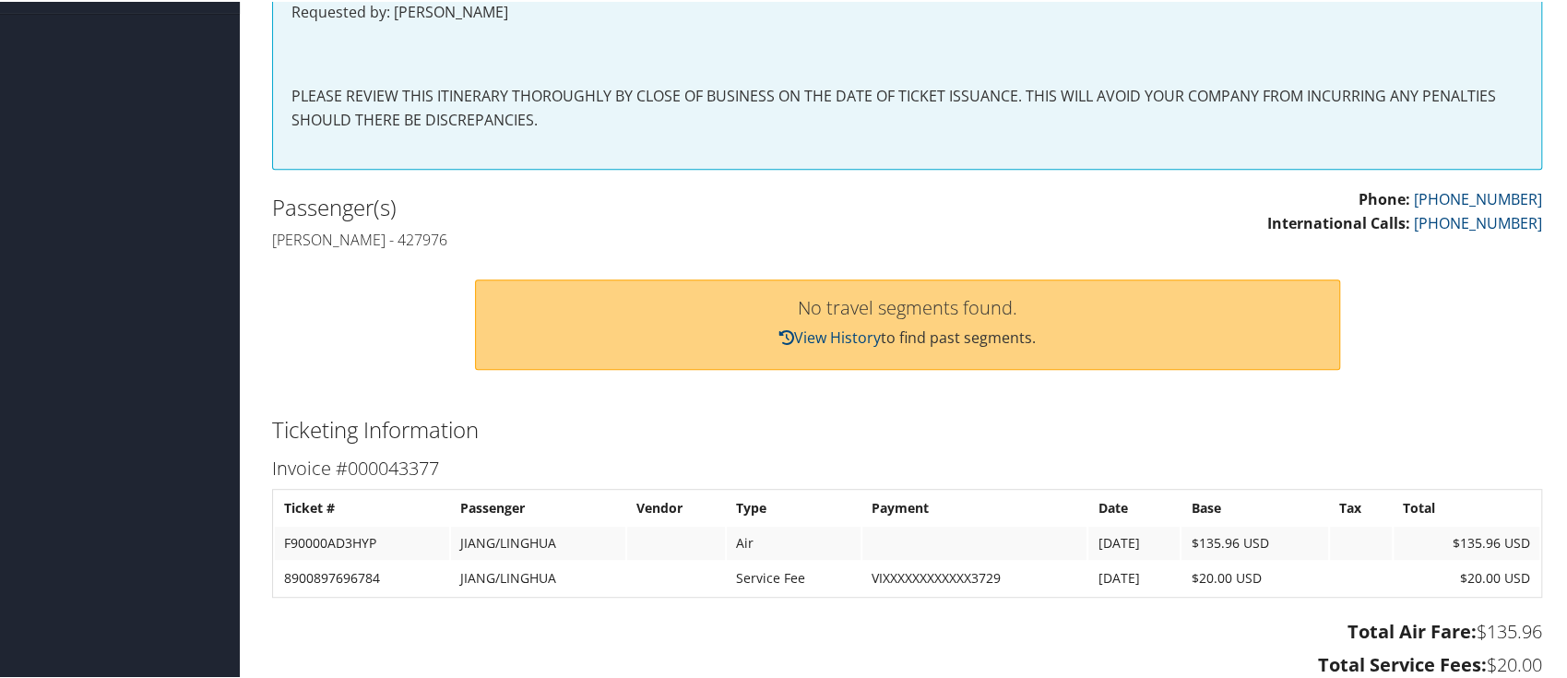
scroll to position [369, 0]
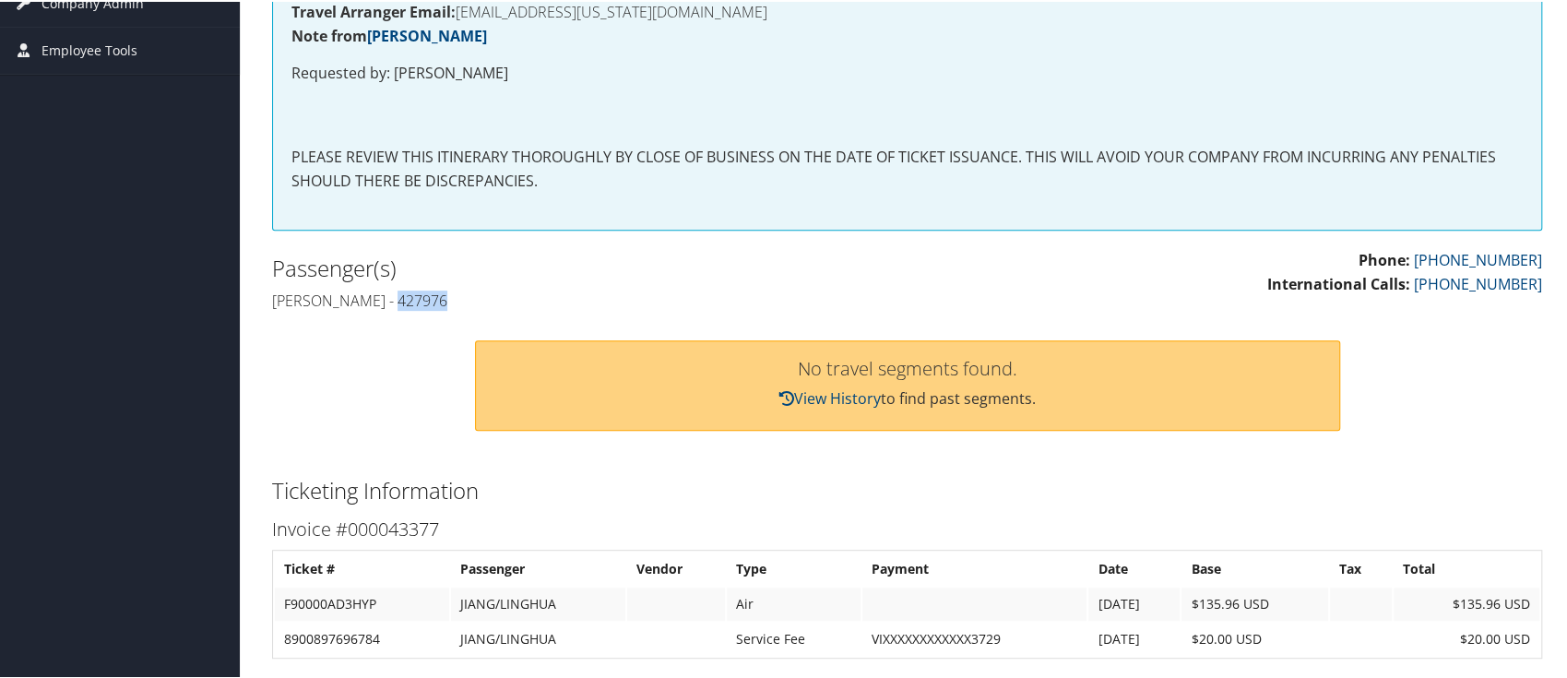
drag, startPoint x: 447, startPoint y: 300, endPoint x: 388, endPoint y: 302, distance: 59.1
click at [388, 302] on h4 "Linghua Jiang - 427976" at bounding box center [583, 299] width 622 height 20
copy h4 "427976"
